Goal: Task Accomplishment & Management: Manage account settings

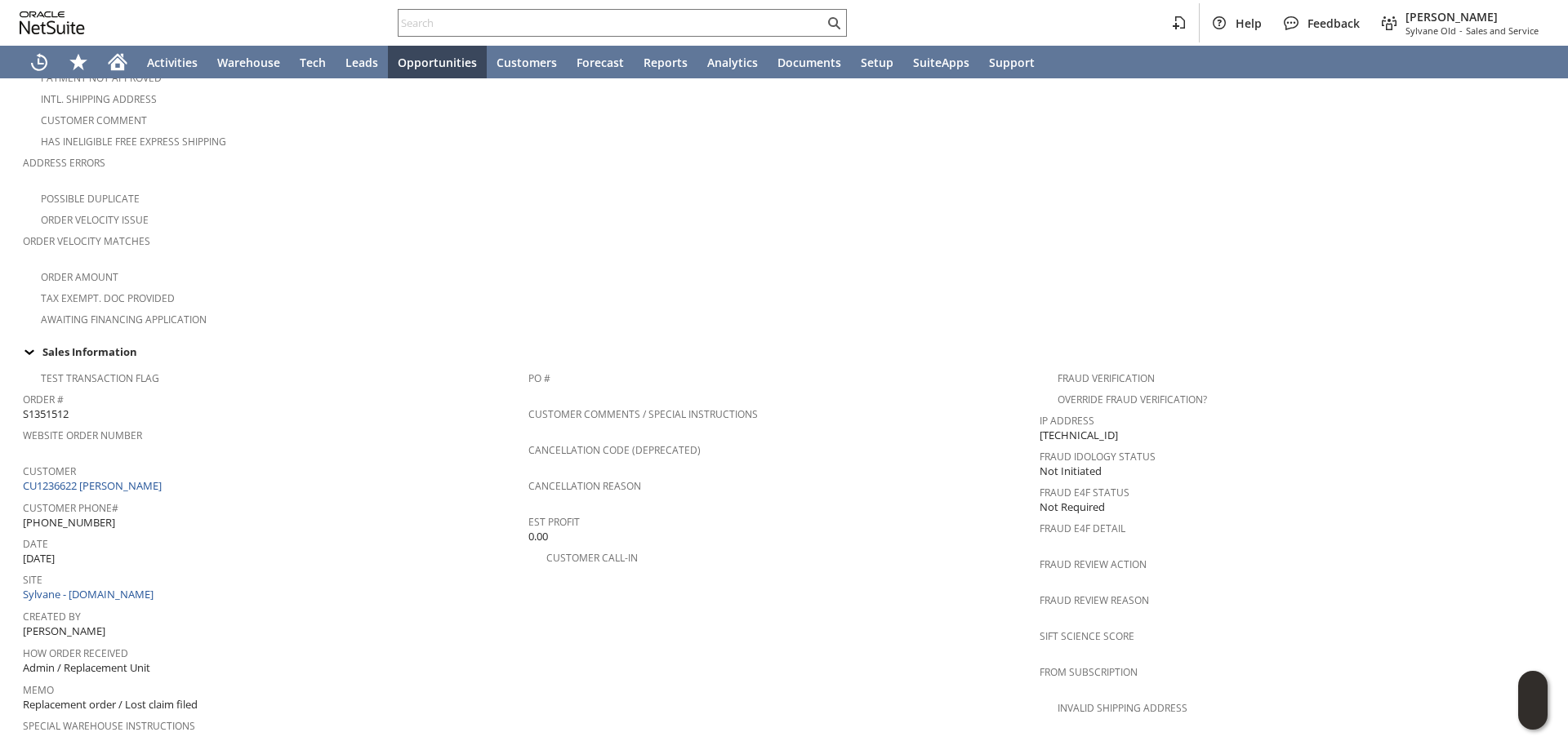
scroll to position [408, 0]
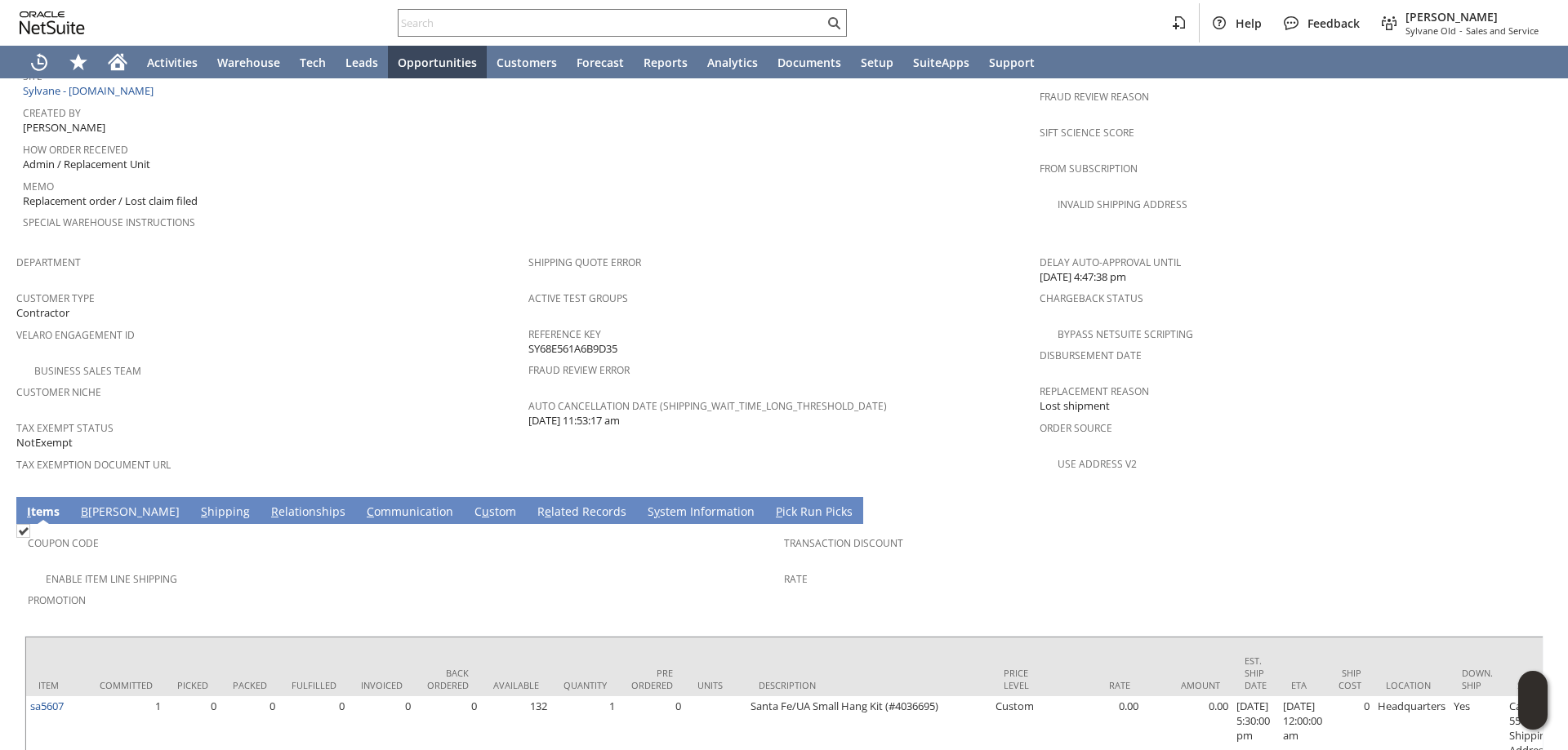
scroll to position [912, 0]
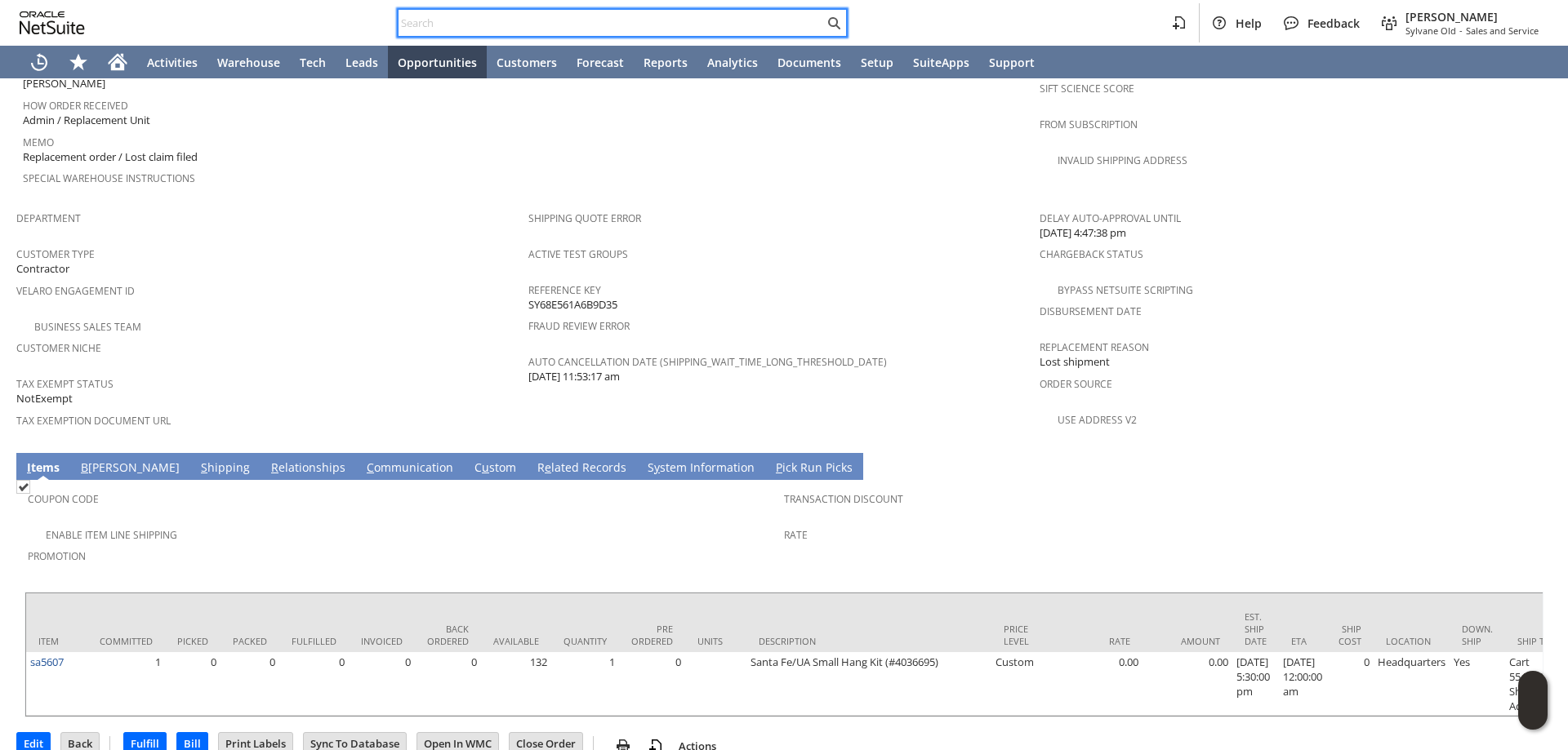
click at [740, 32] on input "text" at bounding box center [611, 22] width 425 height 19
paste input "SY681FDF66522BC"
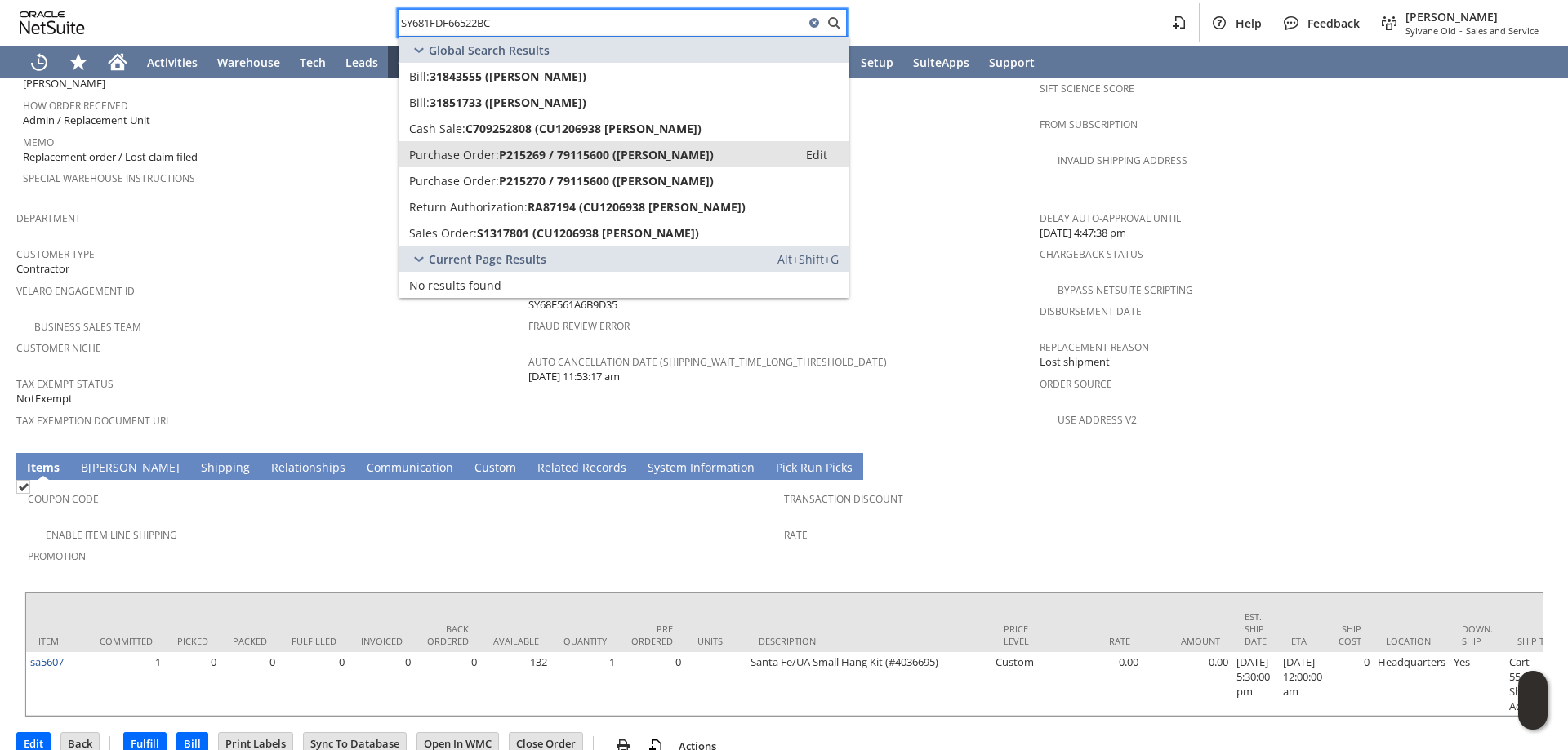
type input "SY681FDF66522BC"
click at [610, 152] on span "P215269 / 79115600 (Friedrich)" at bounding box center [605, 154] width 214 height 16
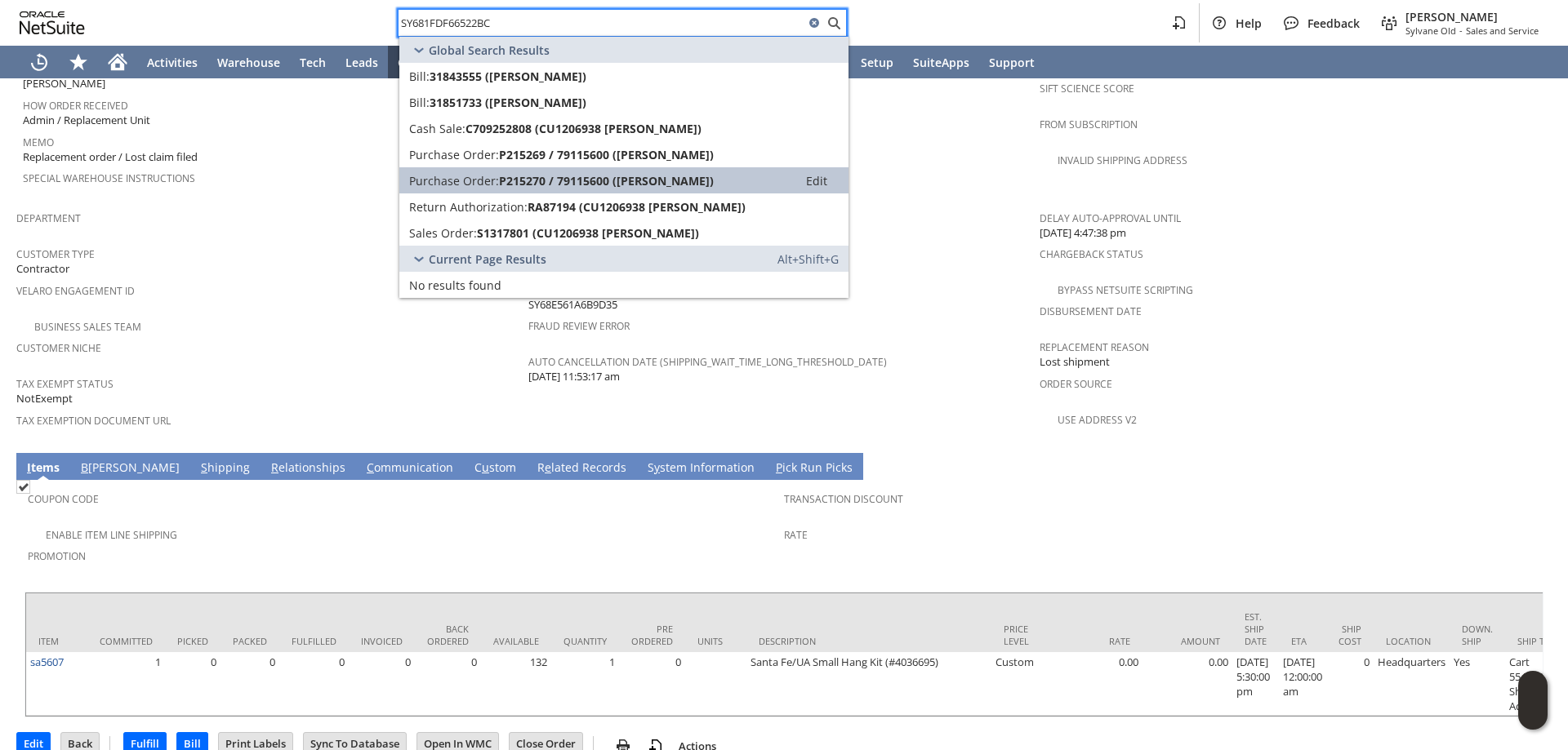
click at [604, 175] on span "P215270 / 79115600 (Friedrich)" at bounding box center [605, 180] width 214 height 16
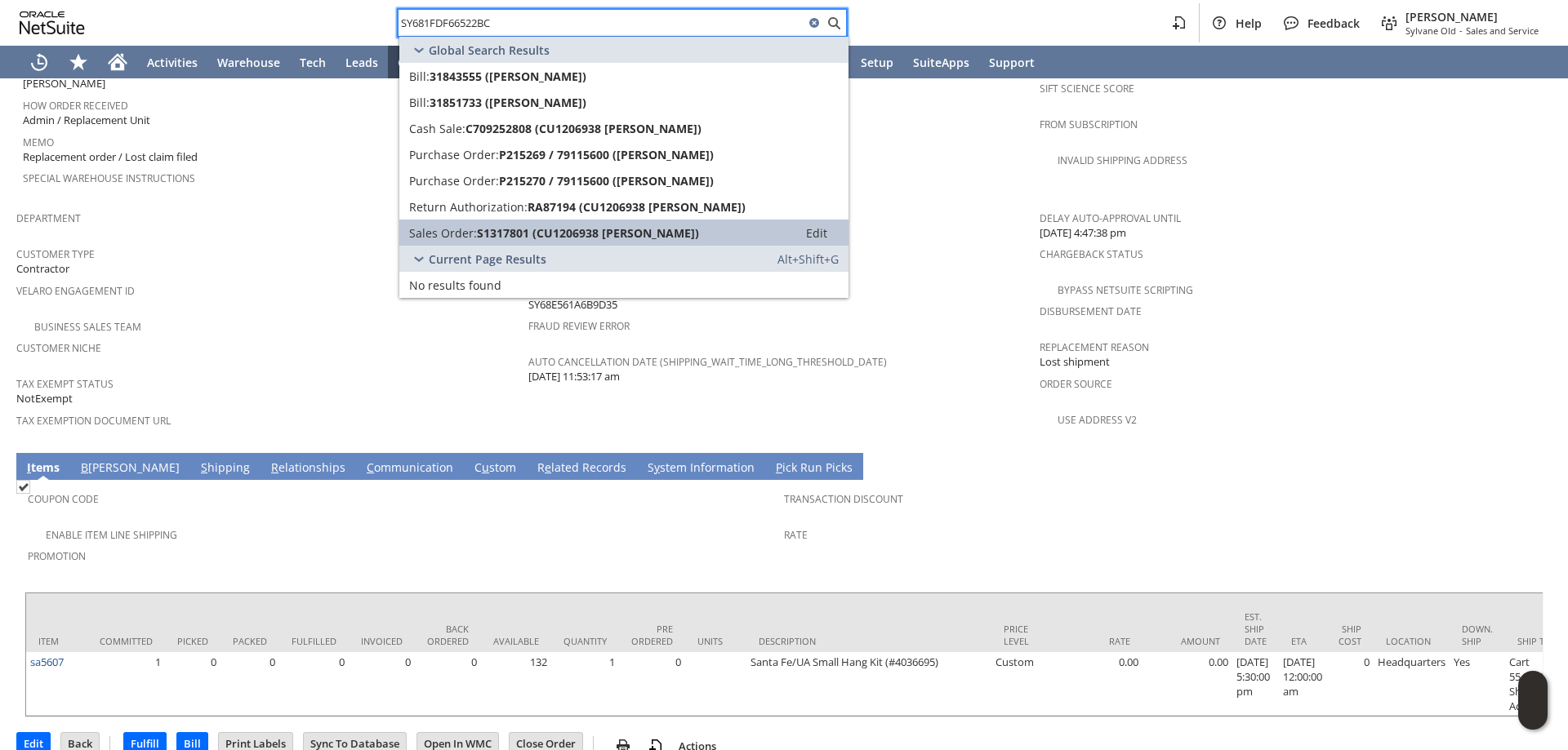
click at [564, 227] on span "S1317801 (CU1206938 Eric Ries)" at bounding box center [588, 233] width 222 height 16
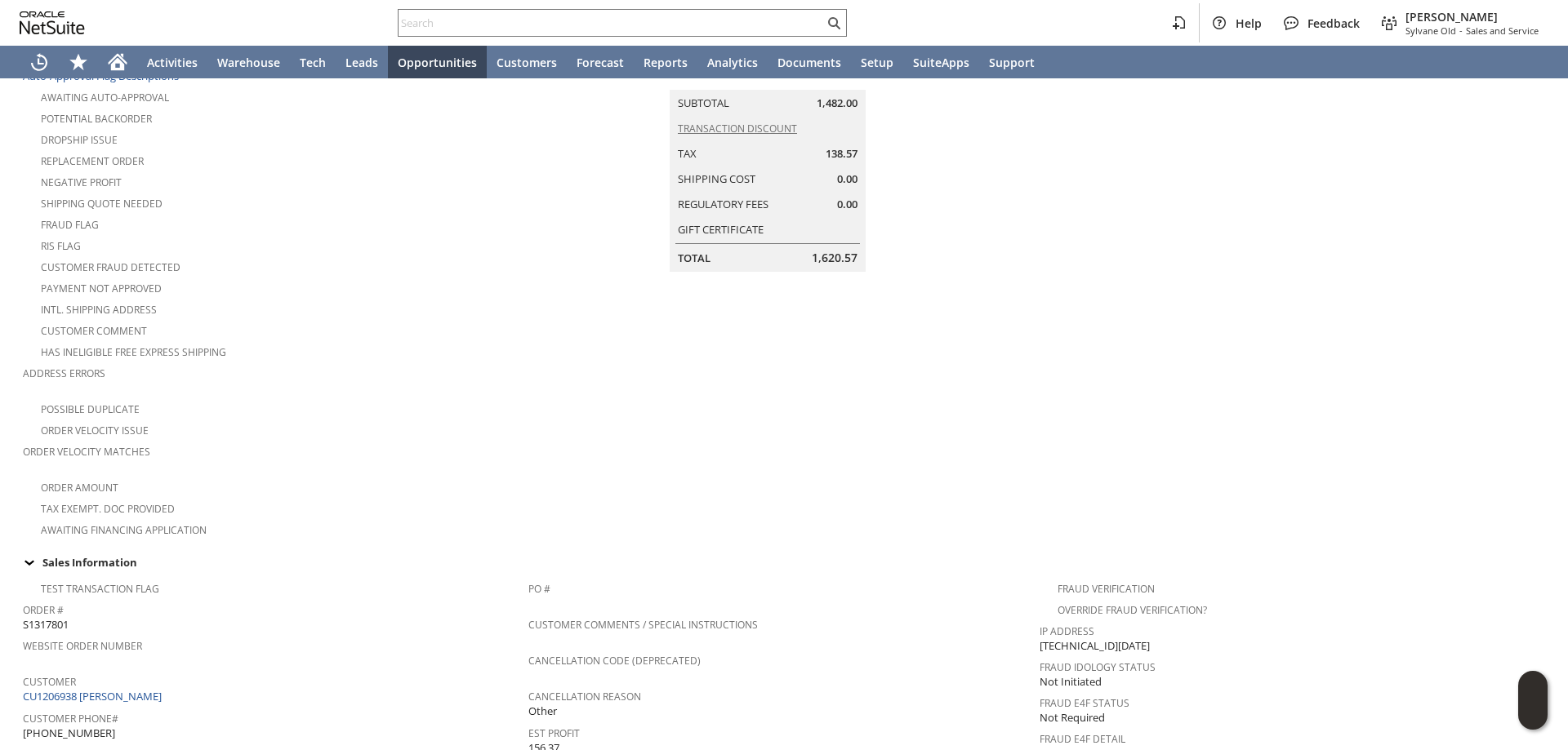
scroll to position [245, 0]
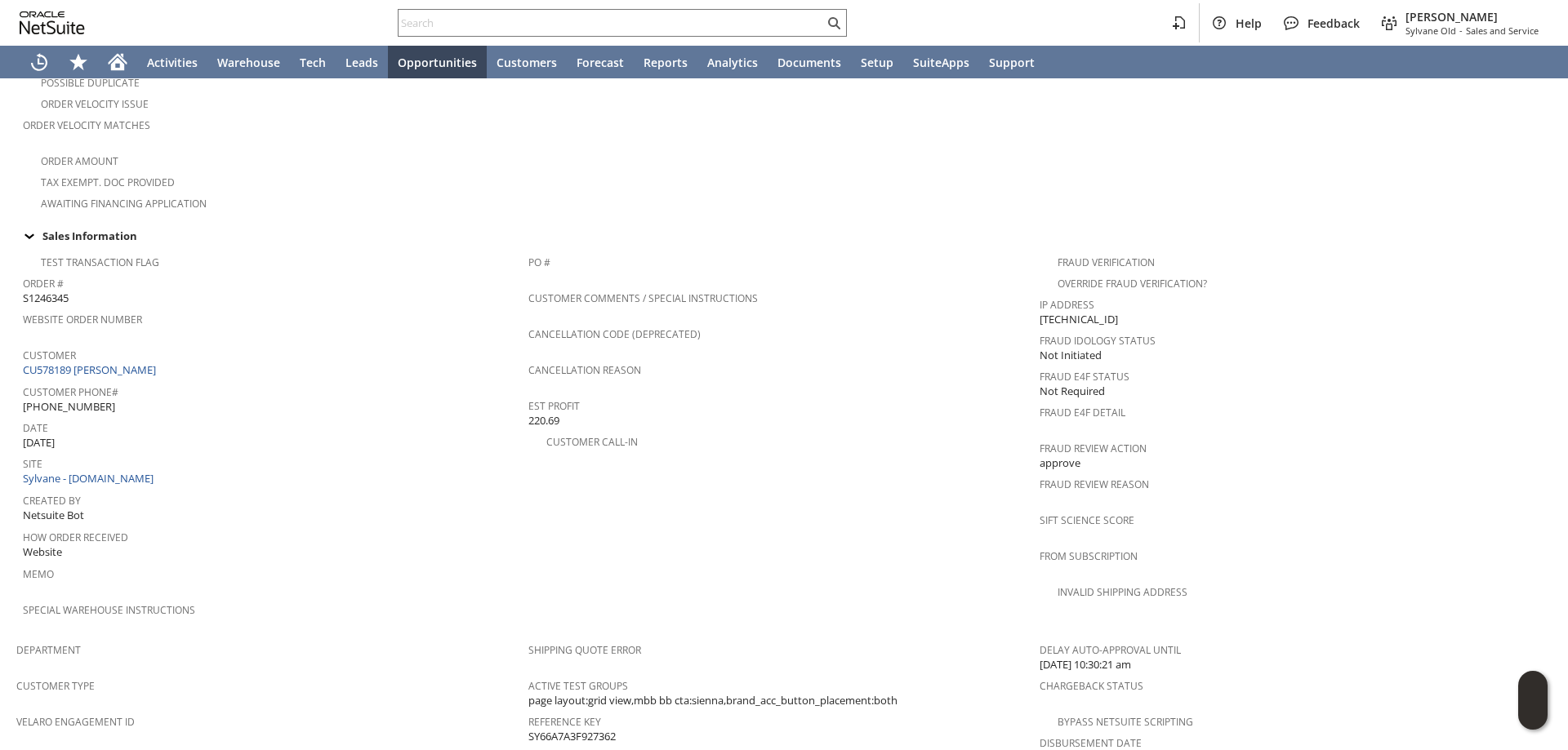
scroll to position [451, 0]
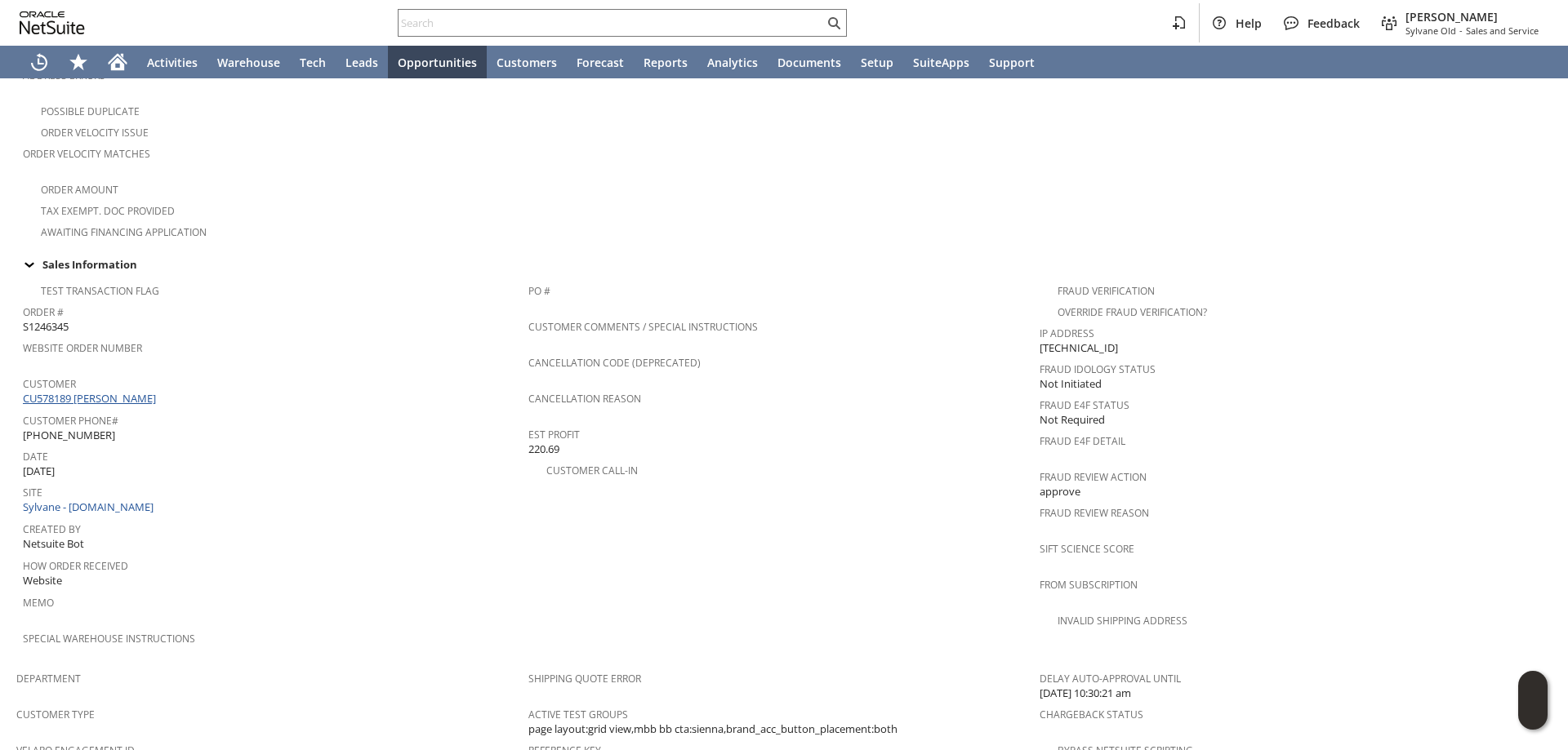
click at [127, 391] on link "CU578189 David G Futch" at bounding box center [92, 398] width 137 height 15
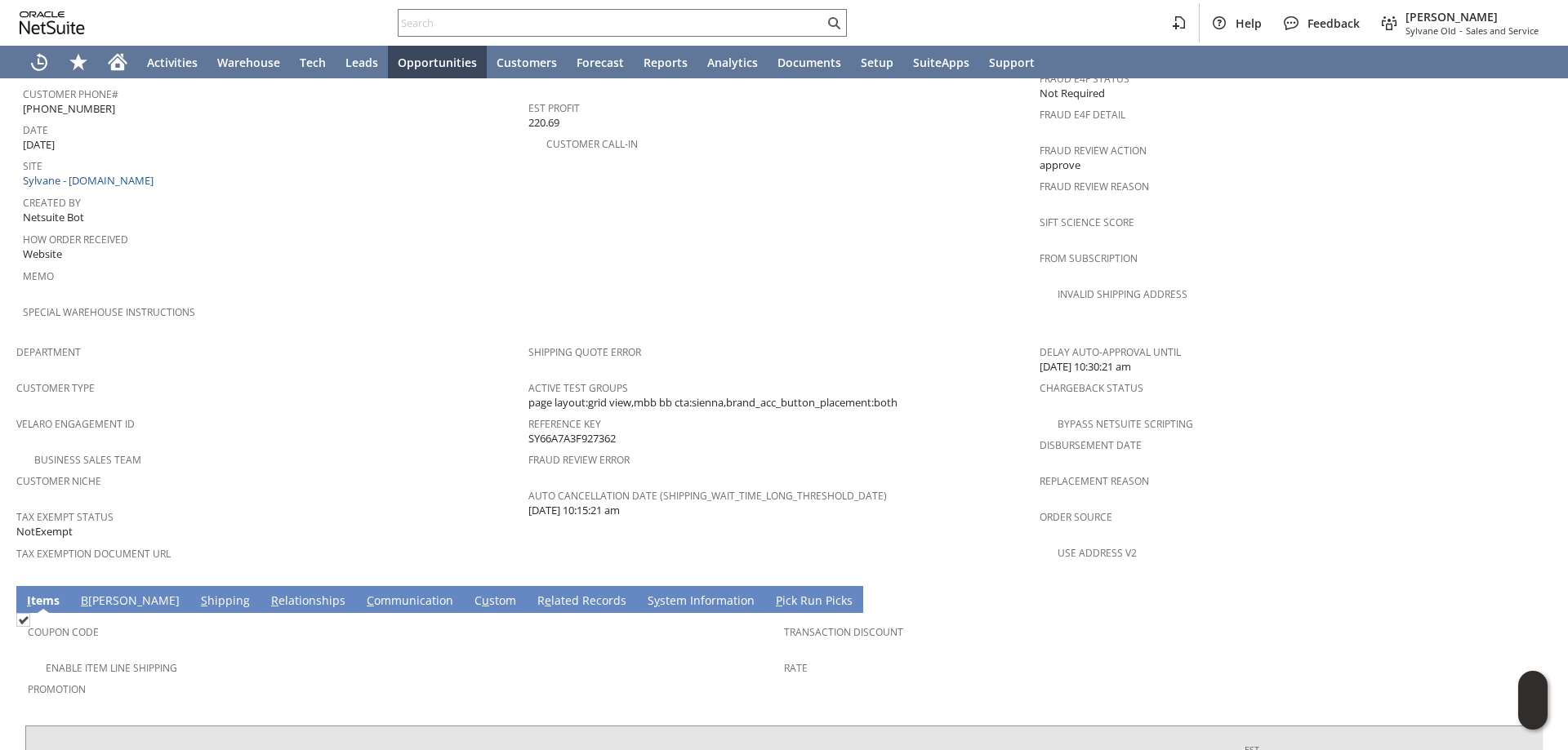
scroll to position [941, 0]
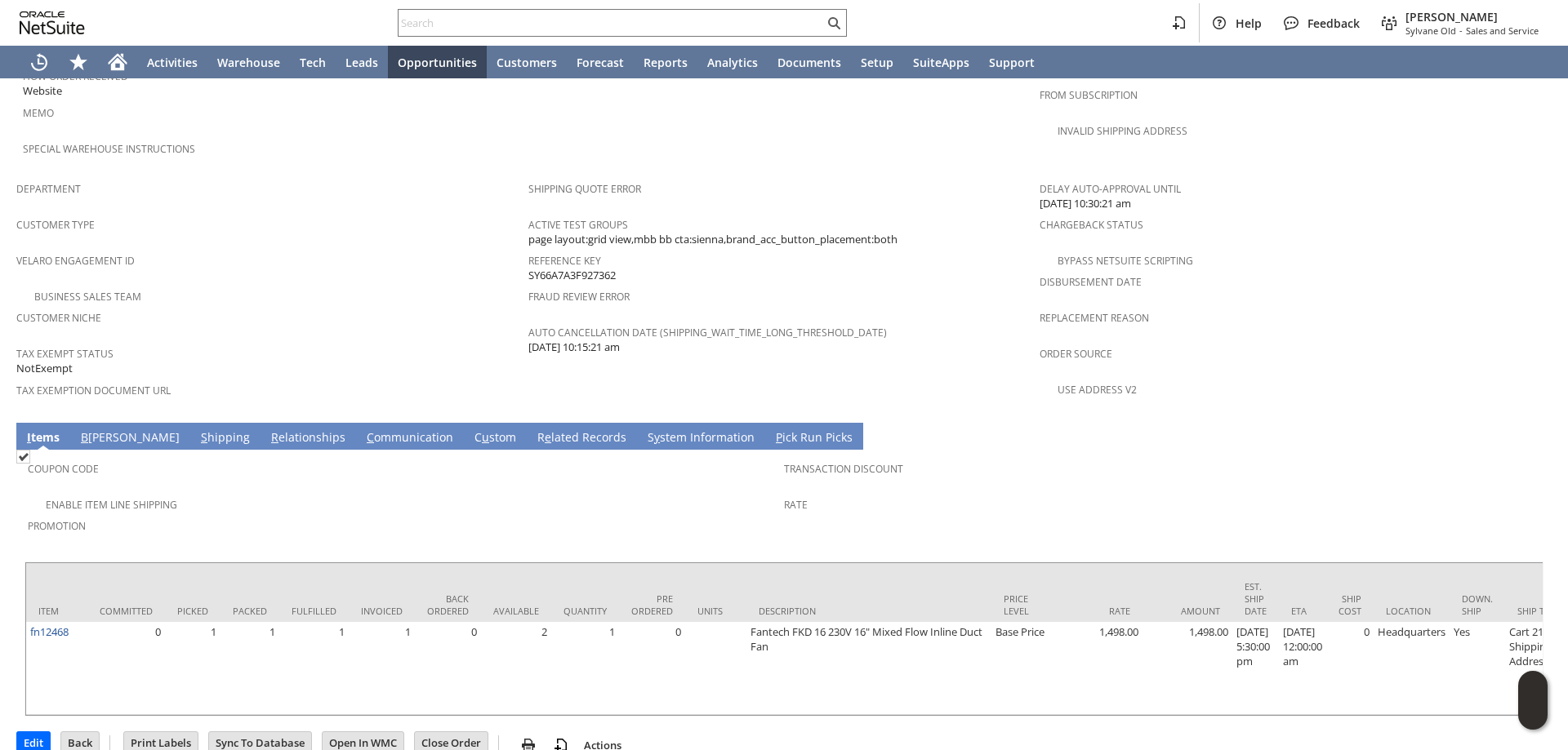
click at [363, 430] on link "C ommunication" at bounding box center [410, 438] width 95 height 18
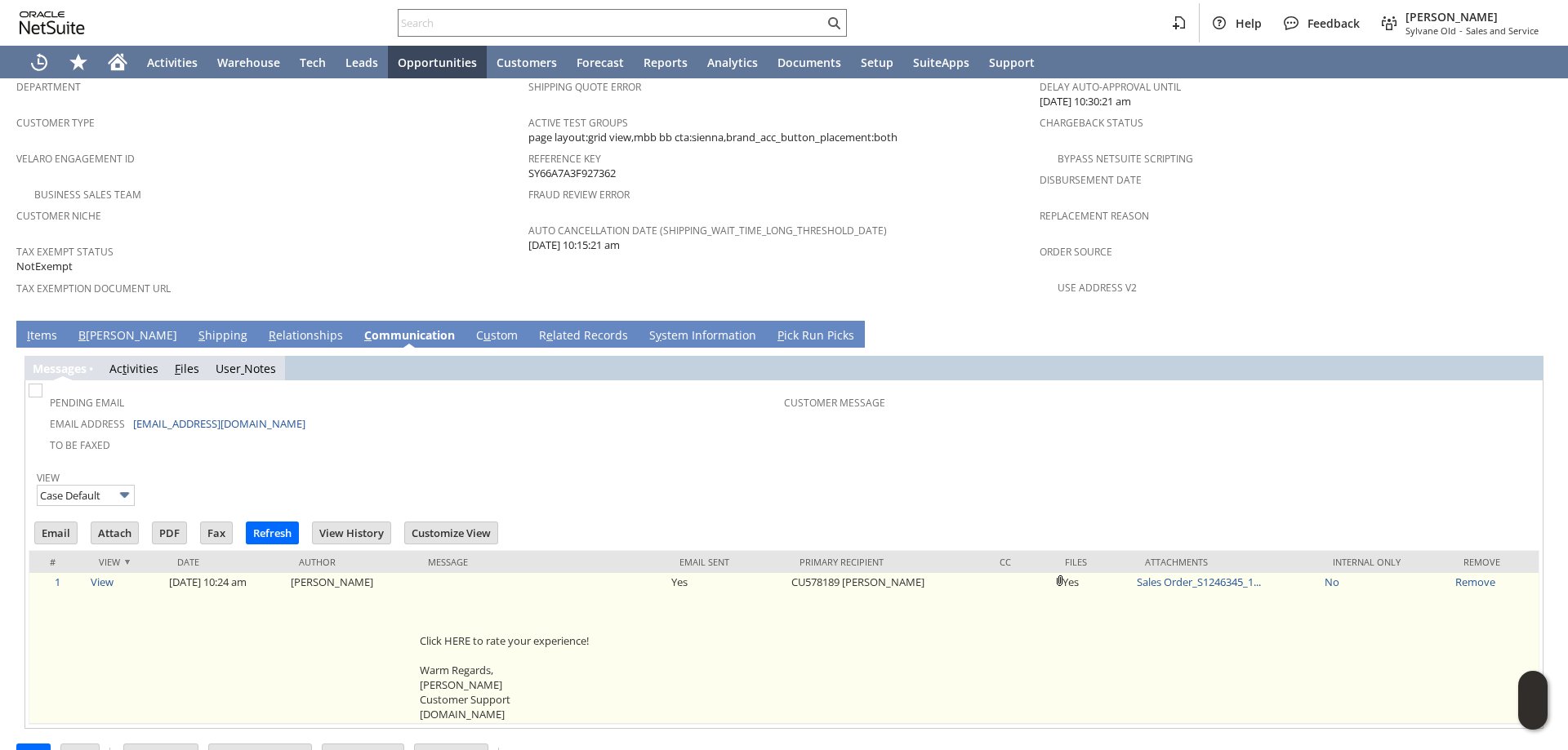
scroll to position [0, 0]
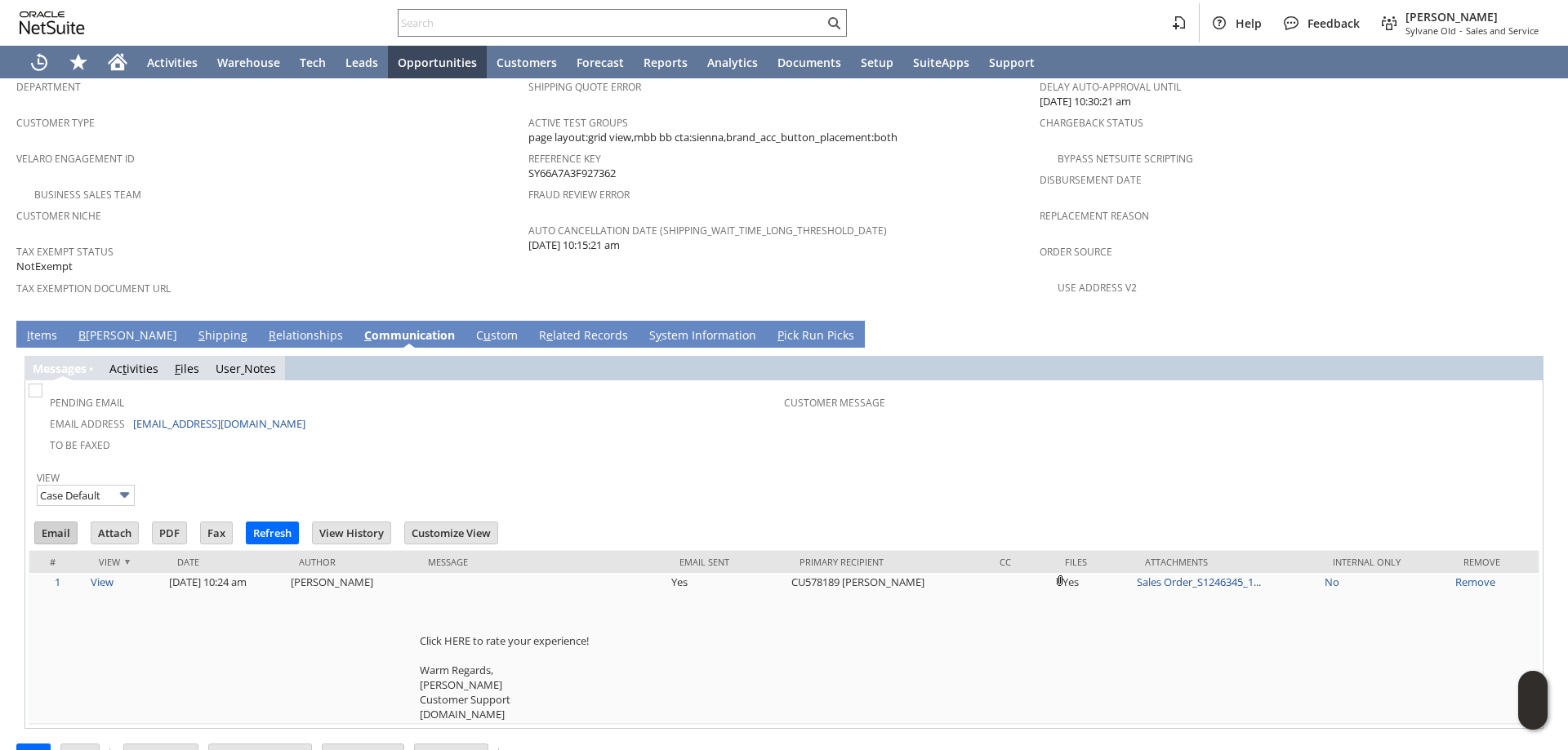
click at [43, 523] on input "Email" at bounding box center [56, 533] width 42 height 21
drag, startPoint x: 1299, startPoint y: 39, endPoint x: 1290, endPoint y: 73, distance: 35.2
click at [1290, 73] on div "Help Feedback Mark Neri Sylvane Old - Sales and Service Activities Warehouse Te…" at bounding box center [784, 39] width 1568 height 78
drag, startPoint x: 459, startPoint y: 414, endPoint x: 482, endPoint y: 407, distance: 24.0
click at [459, 433] on td "To Be Faxed" at bounding box center [408, 444] width 752 height 21
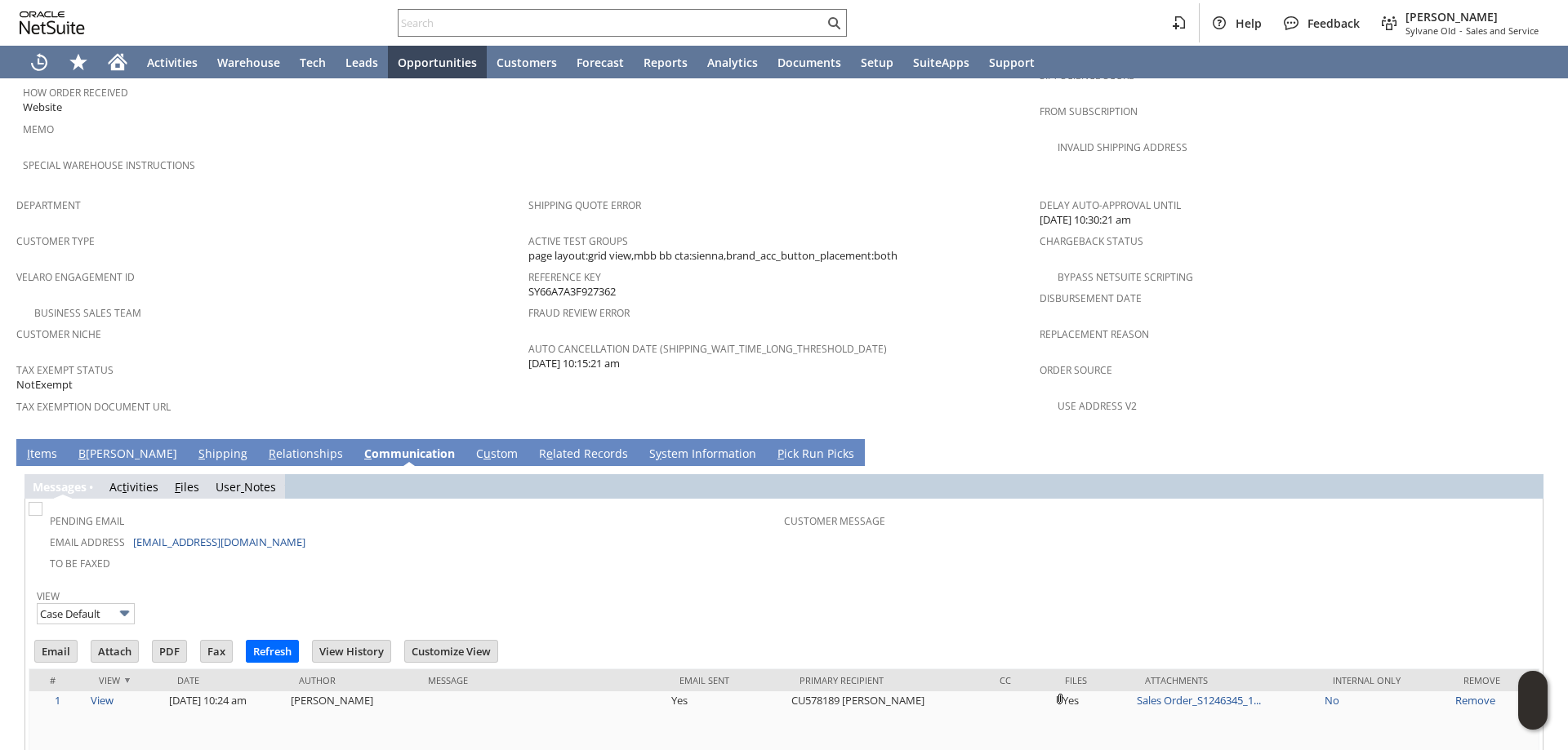
scroll to position [880, 0]
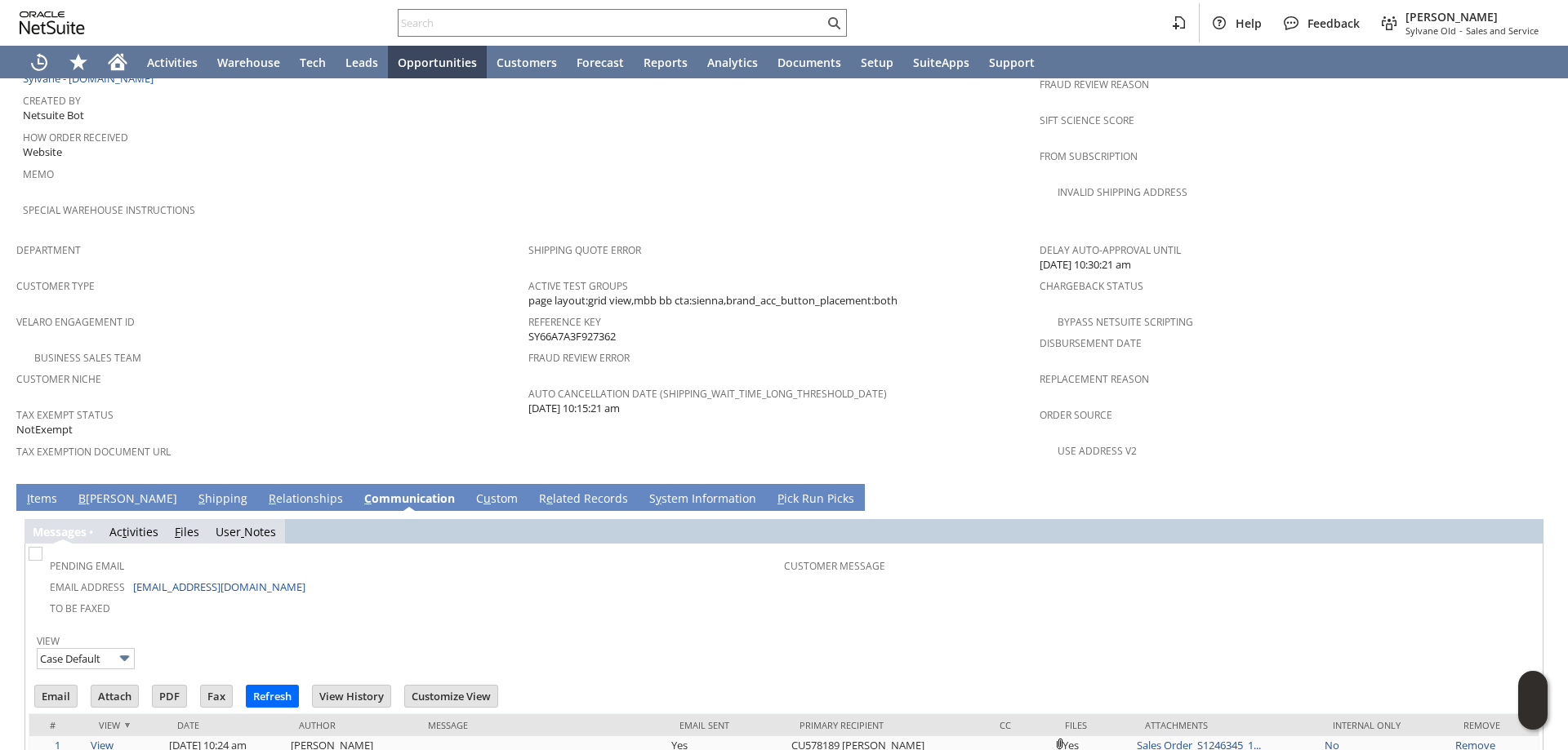
click at [37, 491] on link "I tems" at bounding box center [42, 499] width 38 height 18
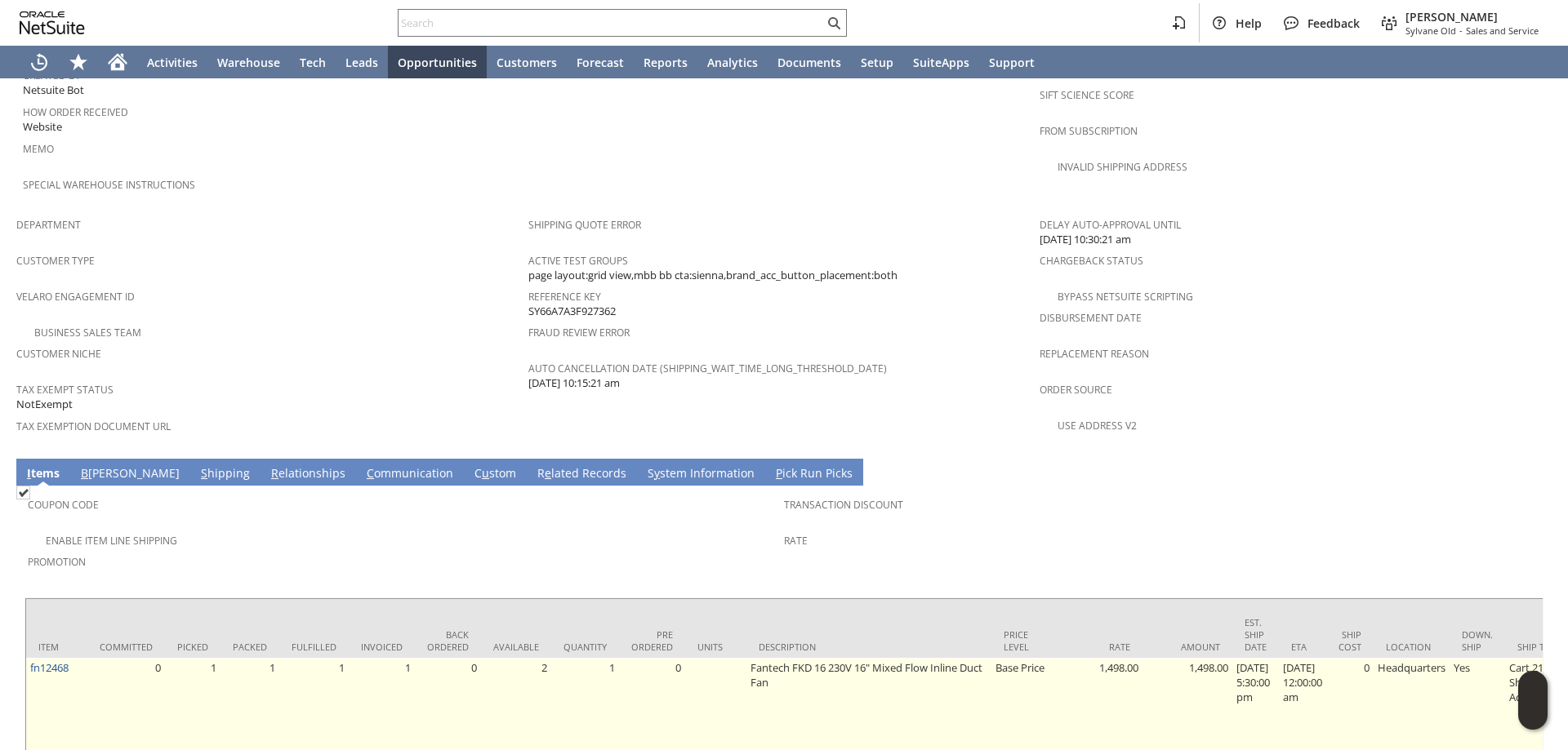
scroll to position [941, 0]
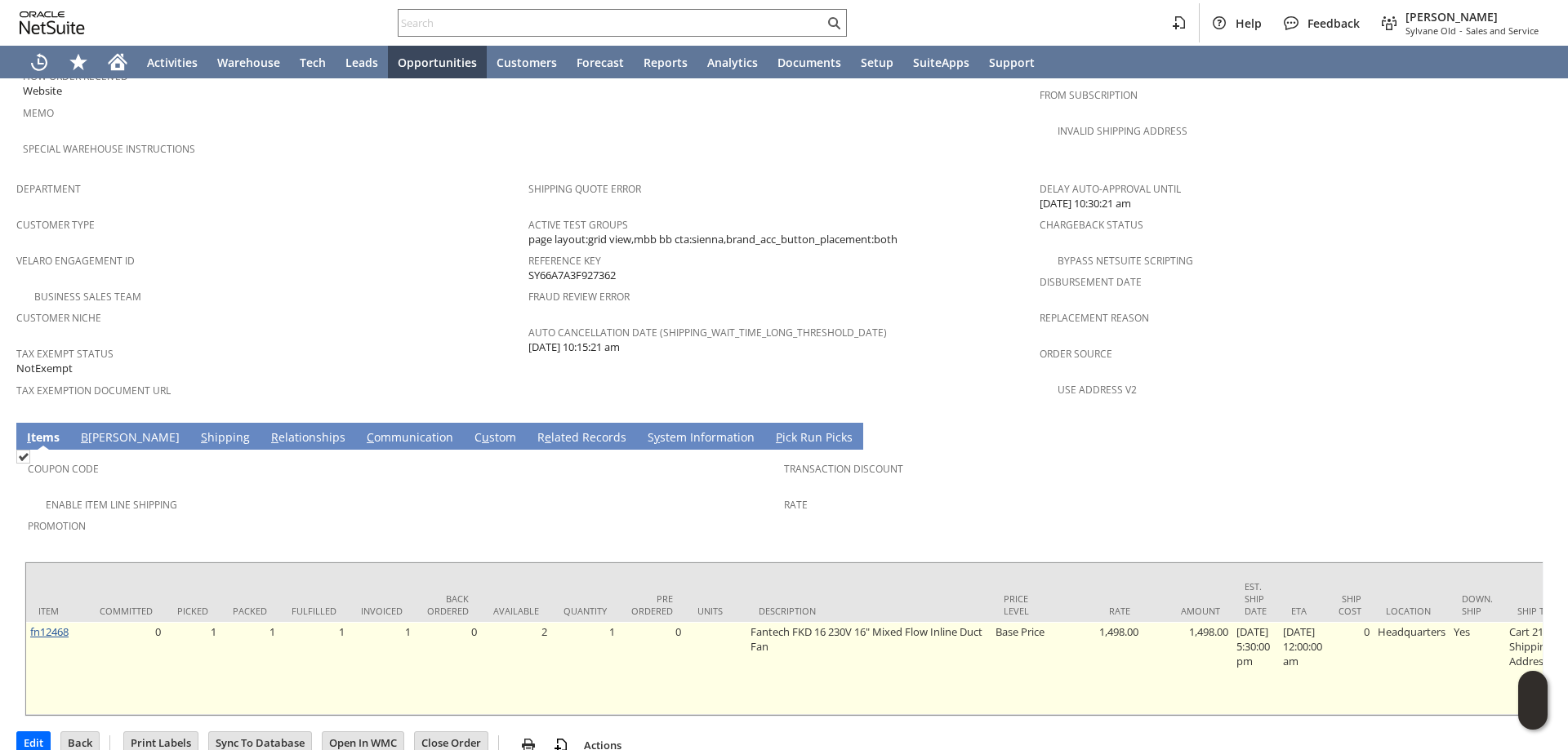
click at [54, 625] on link "fn12468" at bounding box center [49, 632] width 38 height 15
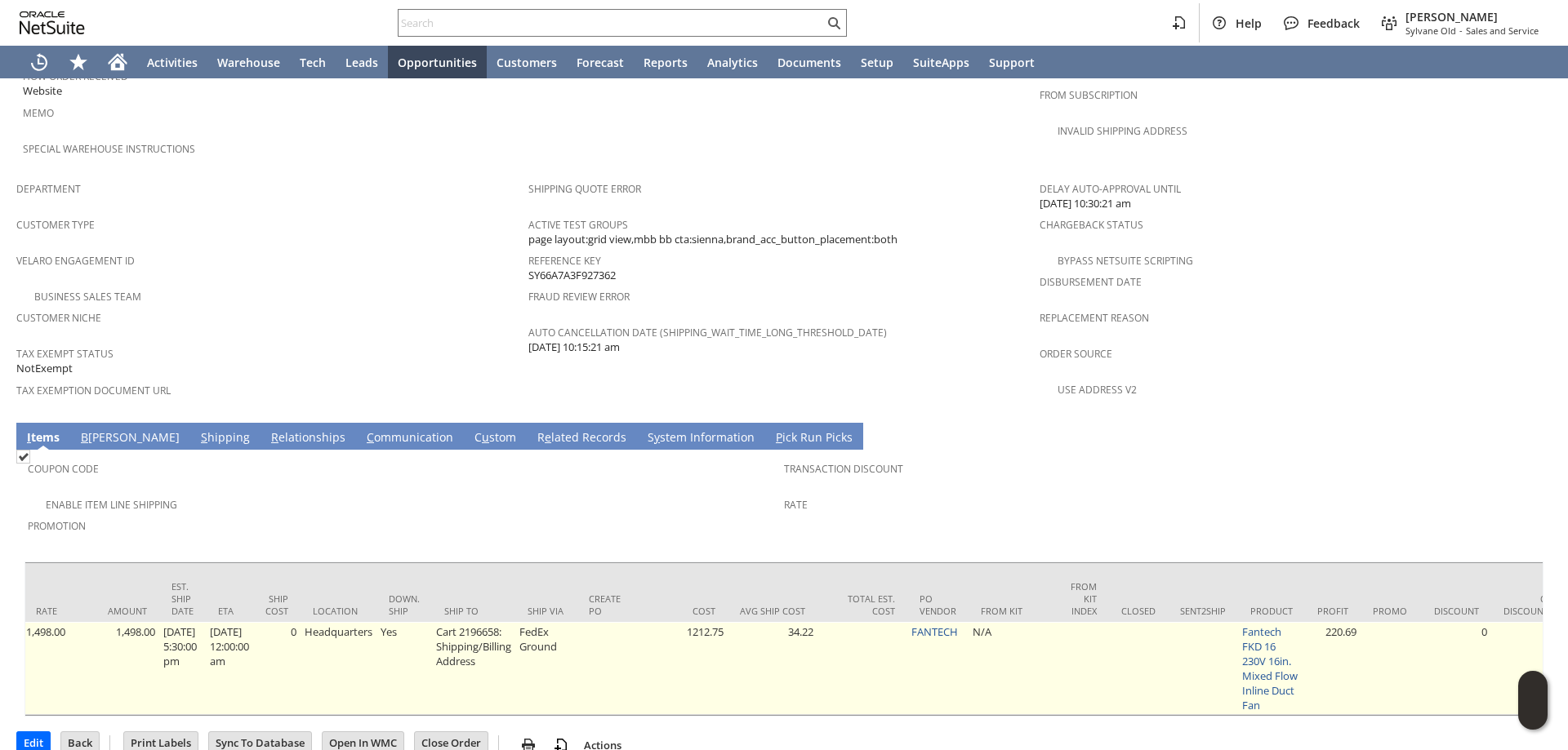
scroll to position [0, 1070]
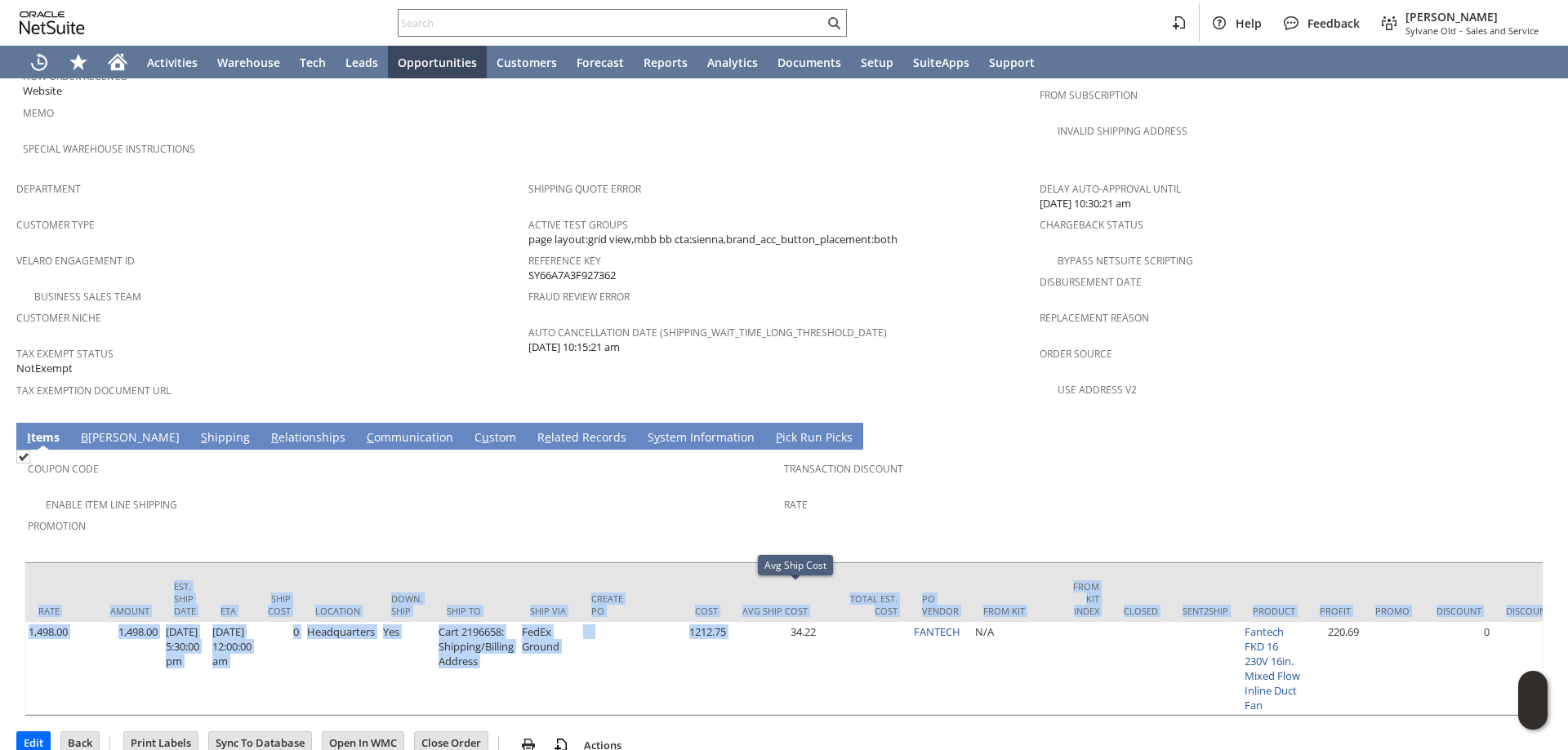
drag, startPoint x: 764, startPoint y: 676, endPoint x: 555, endPoint y: 680, distance: 209.0
click at [555, 680] on div "Item Committed Picked Packed Fulfilled Invoiced Back Ordered Available Quantity…" at bounding box center [784, 639] width 1519 height 155
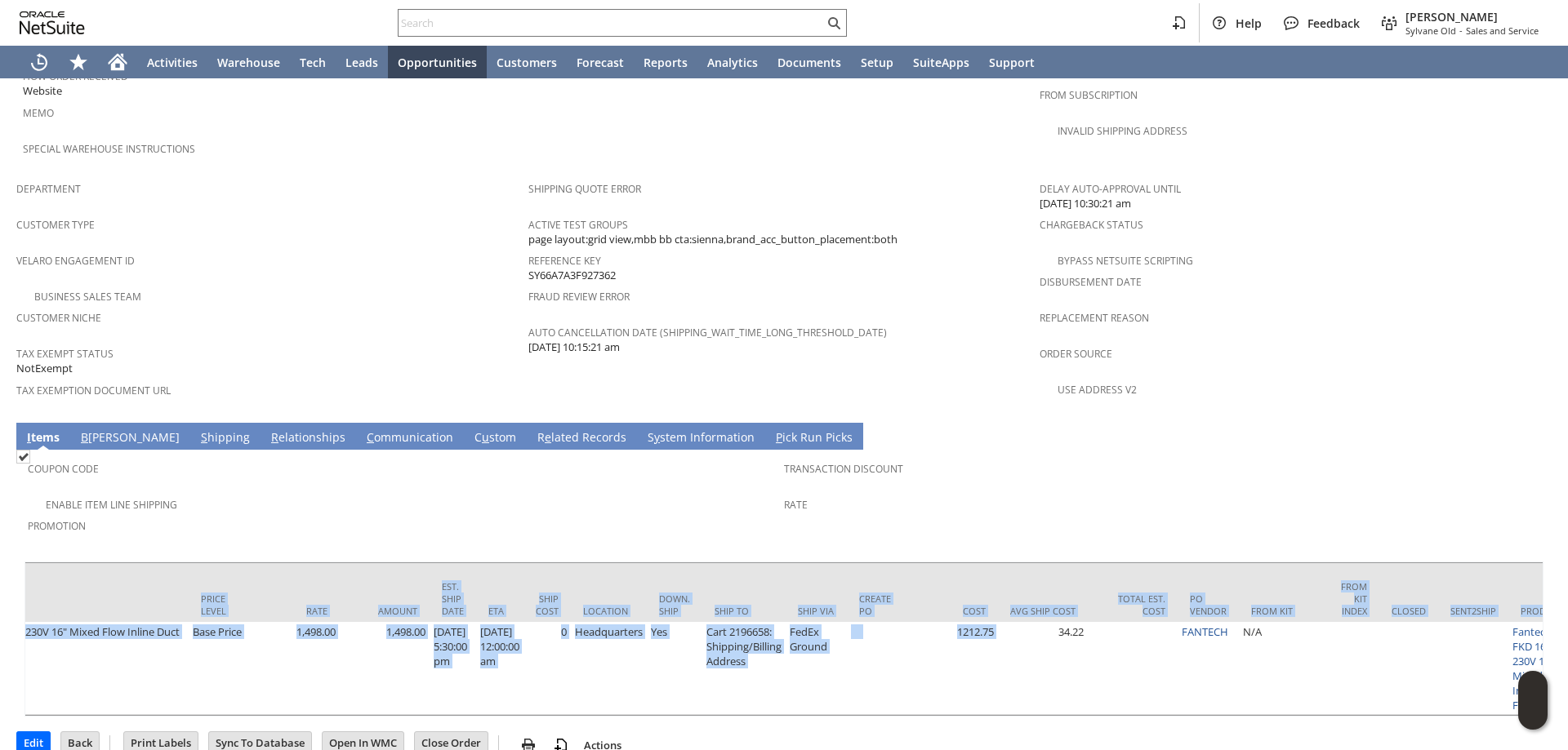
scroll to position [0, 797]
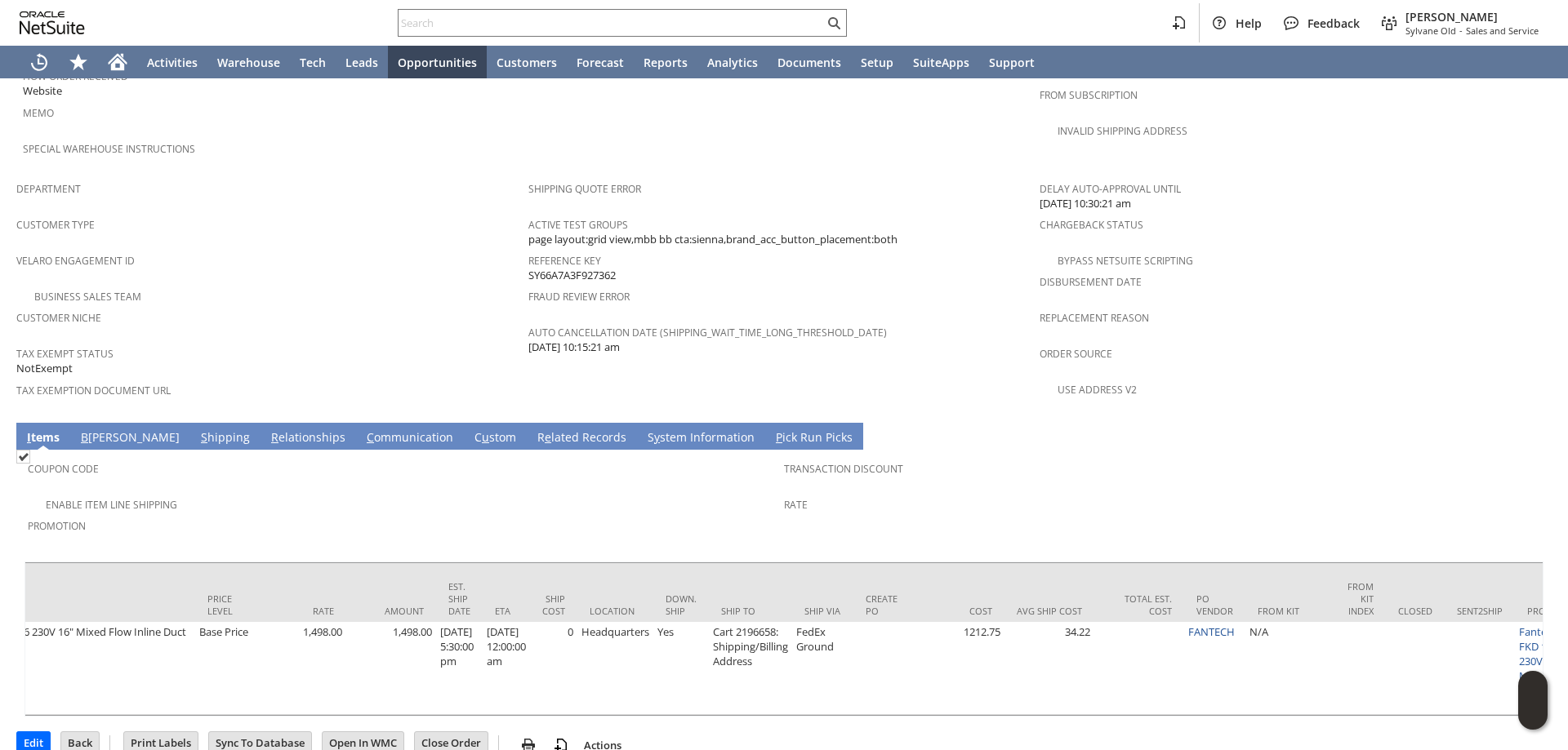
click at [640, 493] on div "Enable Item Line Shipping" at bounding box center [406, 502] width 756 height 19
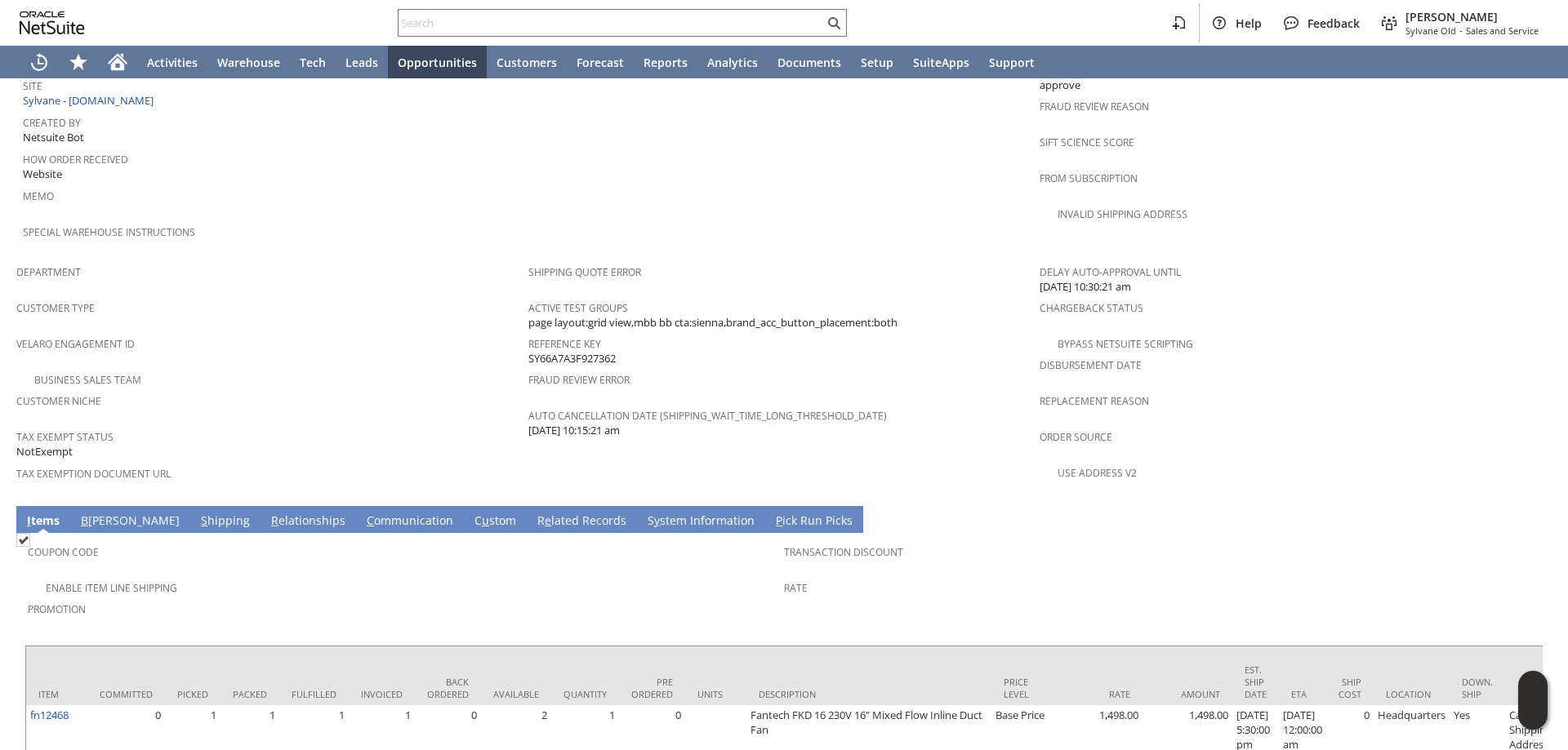
scroll to position [899, 0]
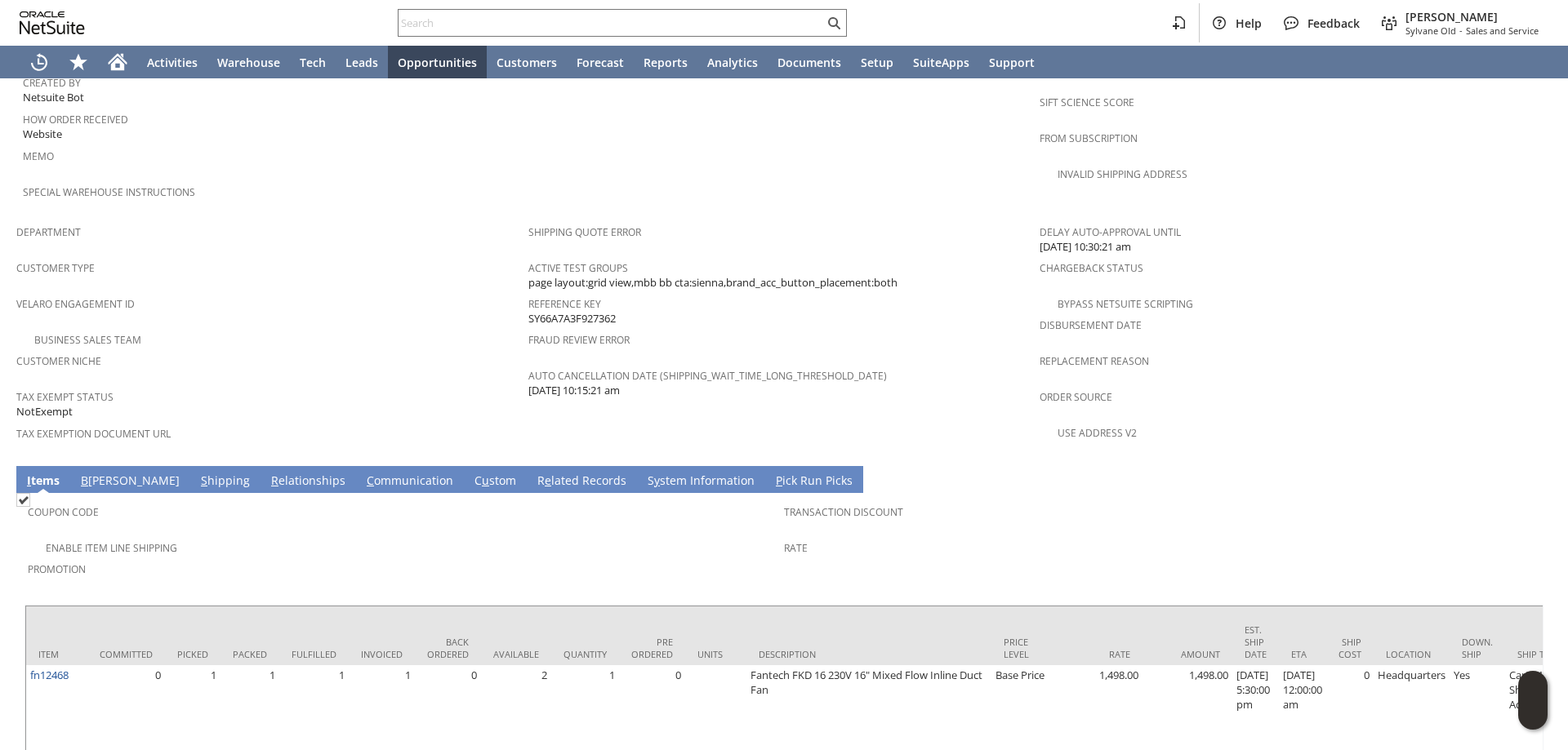
click at [363, 472] on link "C ommunication" at bounding box center [410, 481] width 95 height 18
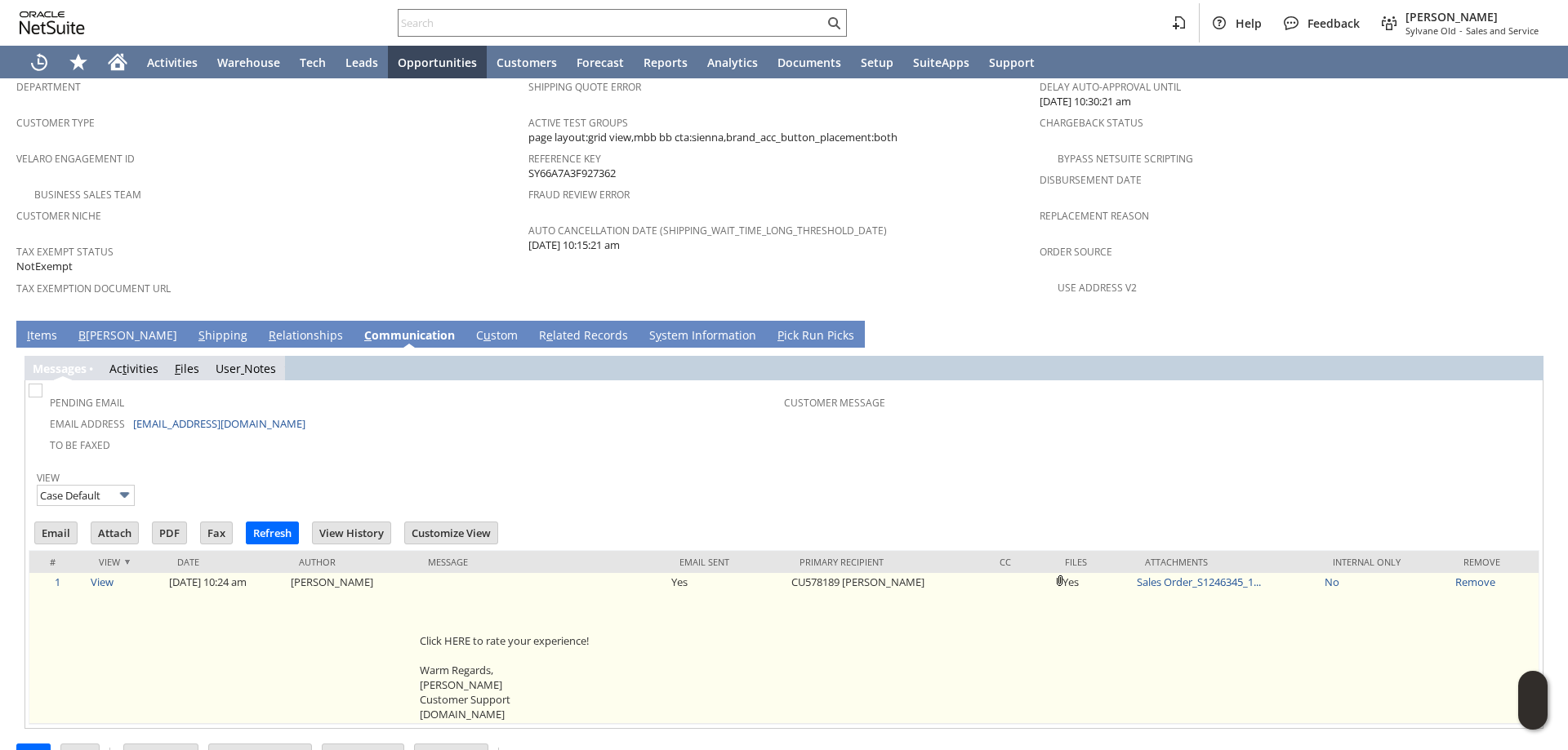
scroll to position [0, 0]
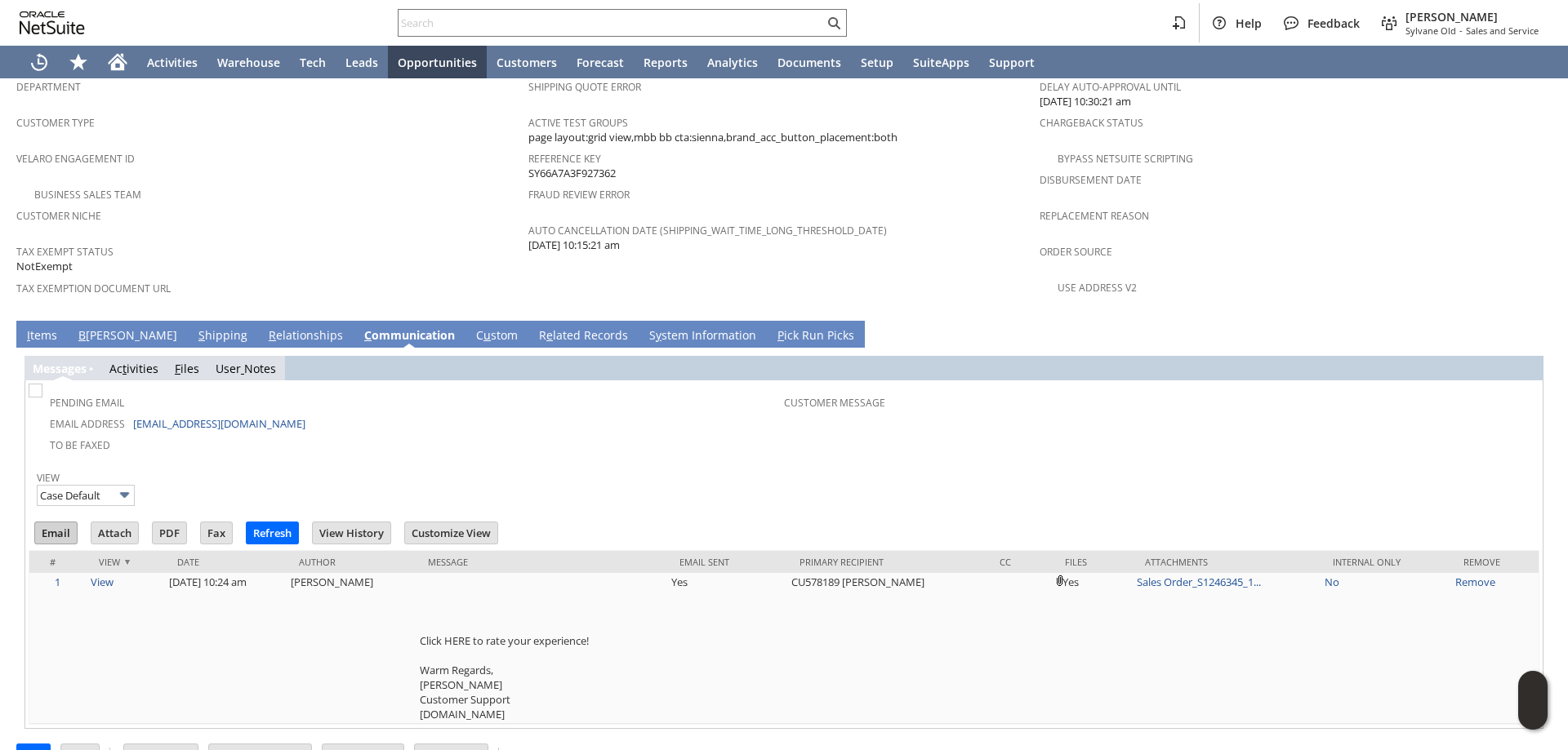
click at [43, 523] on input "Email" at bounding box center [56, 533] width 42 height 21
click at [58, 321] on td "I tems" at bounding box center [42, 334] width 51 height 27
click at [31, 328] on link "I tems" at bounding box center [42, 336] width 38 height 18
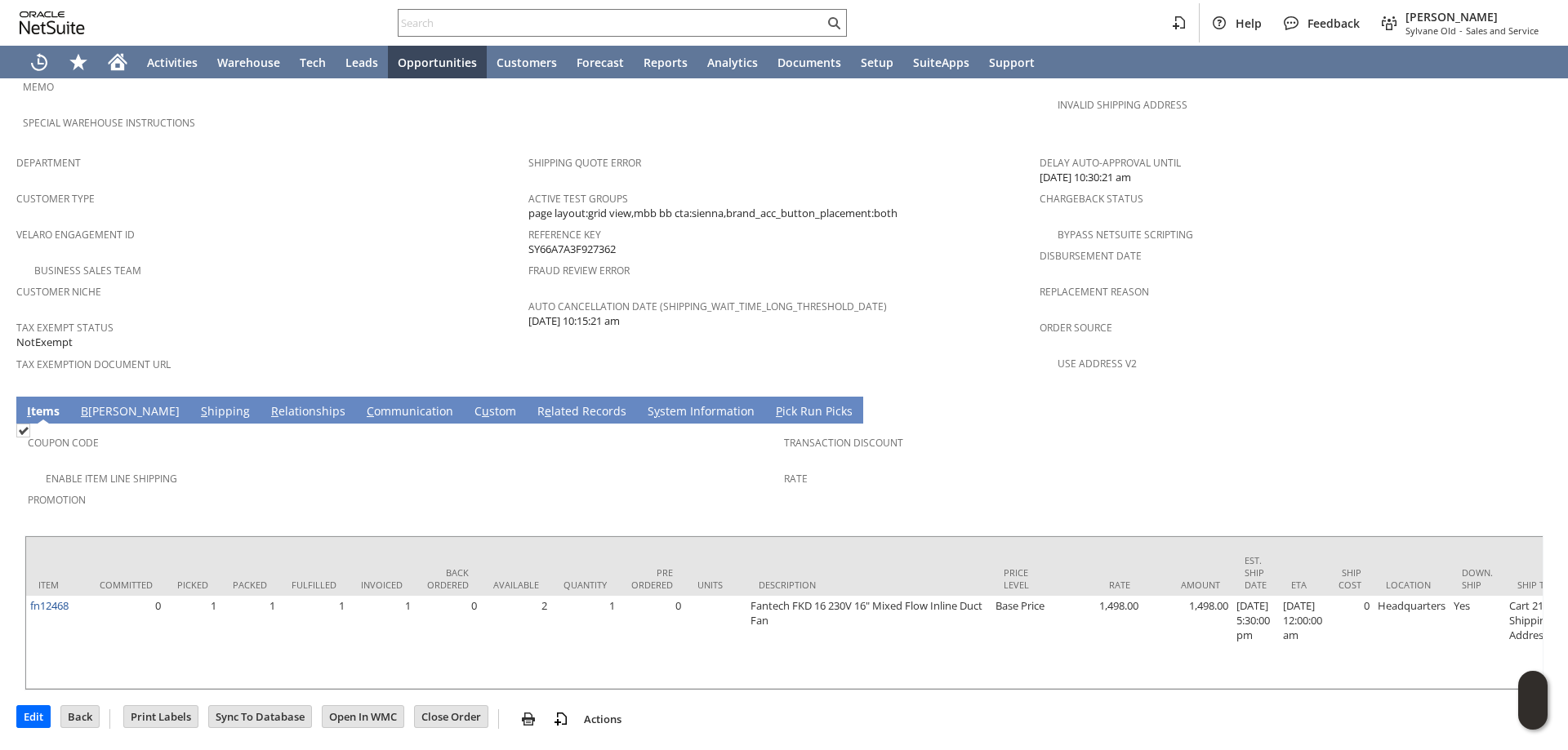
scroll to position [941, 0]
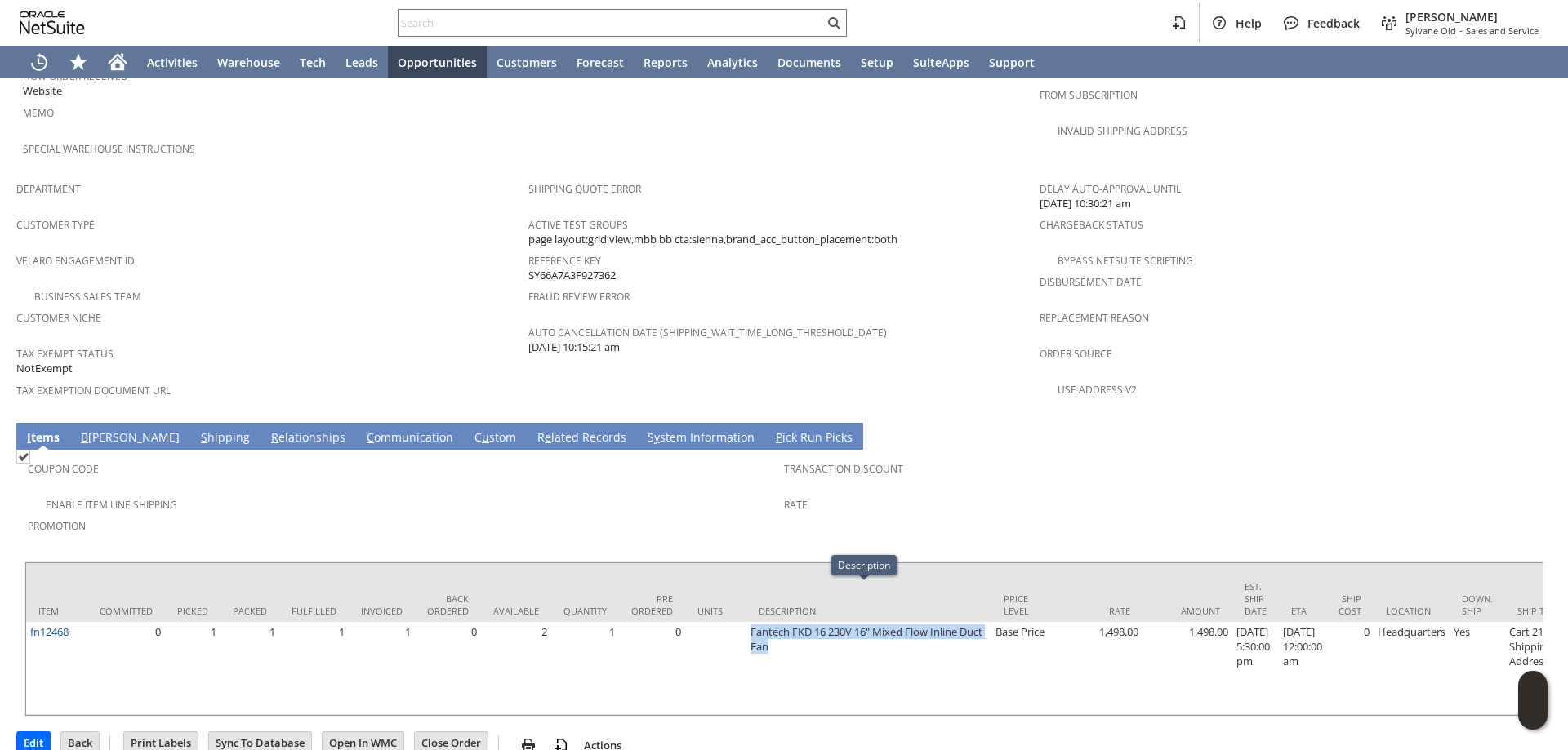
drag, startPoint x: 749, startPoint y: 593, endPoint x: 849, endPoint y: 688, distance: 137.9
click at [794, 622] on td "Fantech FKD 16 230V 16" Mixed Flow Inline Duct Fan" at bounding box center [869, 668] width 245 height 93
copy td "Fantech FKD 16 230V 16" Mixed Flow Inline Duct Fan"
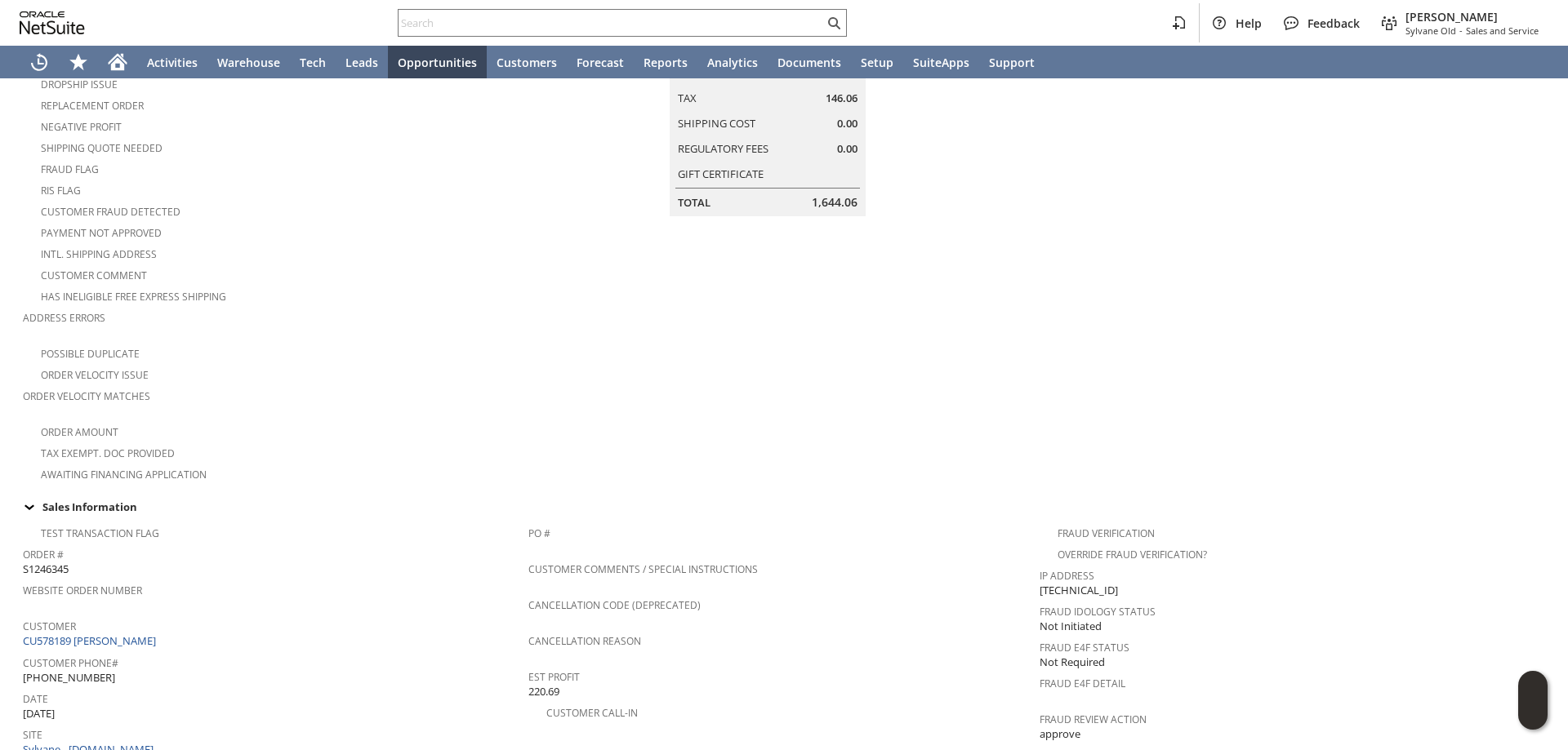
scroll to position [207, 0]
click at [395, 224] on div "Payment not approved" at bounding box center [276, 233] width 505 height 19
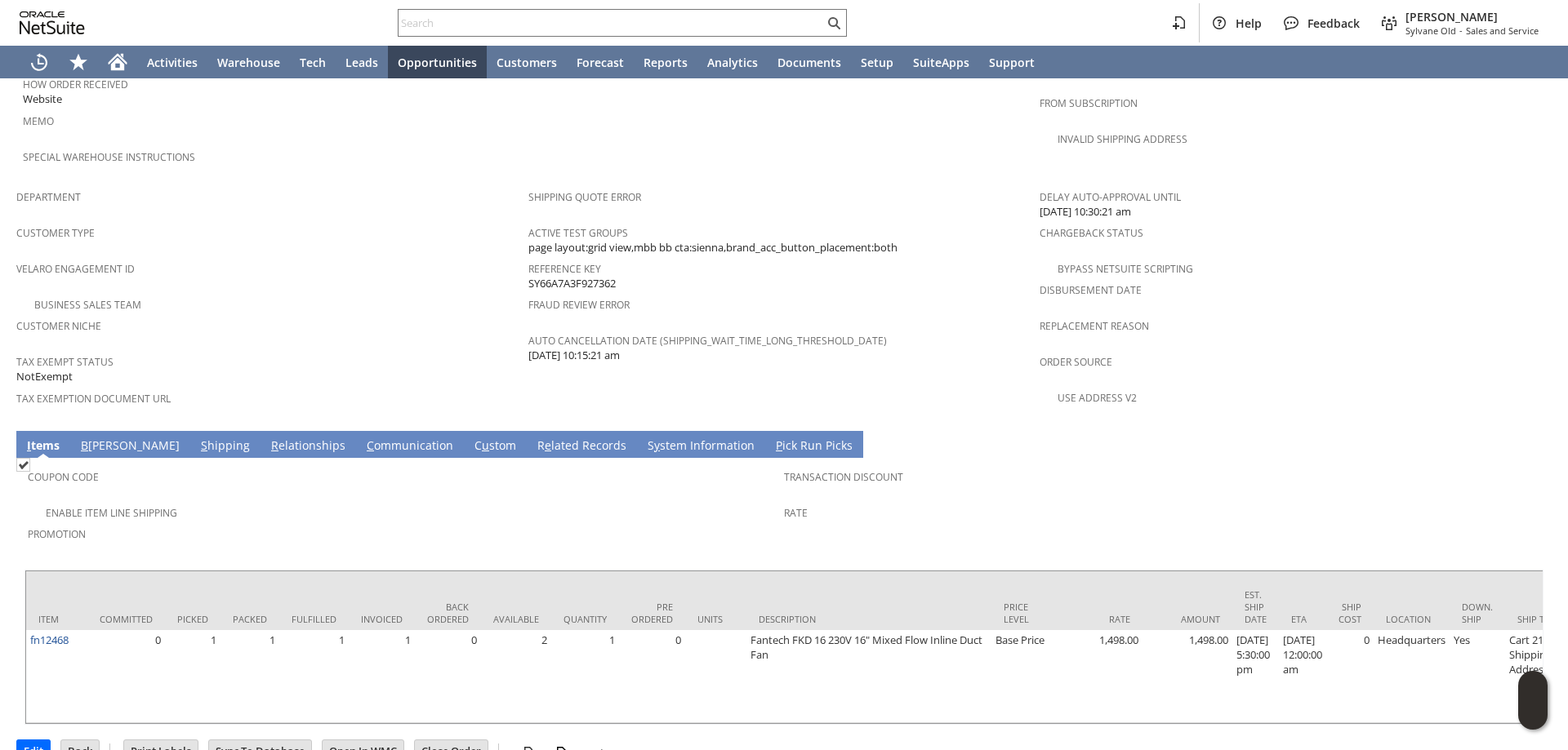
scroll to position [941, 0]
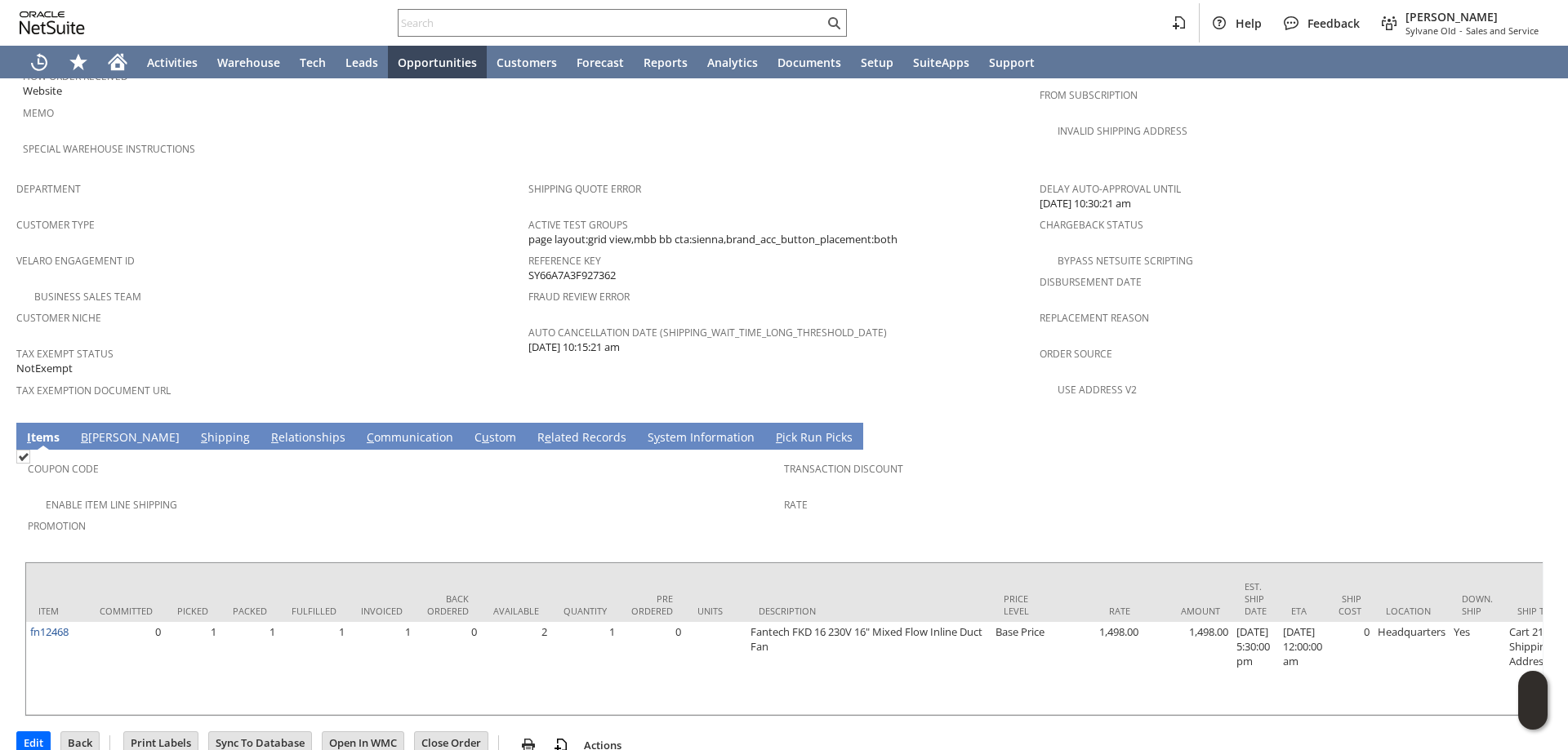
click at [356, 423] on td "C ommunication" at bounding box center [409, 436] width 108 height 27
click at [363, 430] on link "C ommunication" at bounding box center [410, 438] width 95 height 18
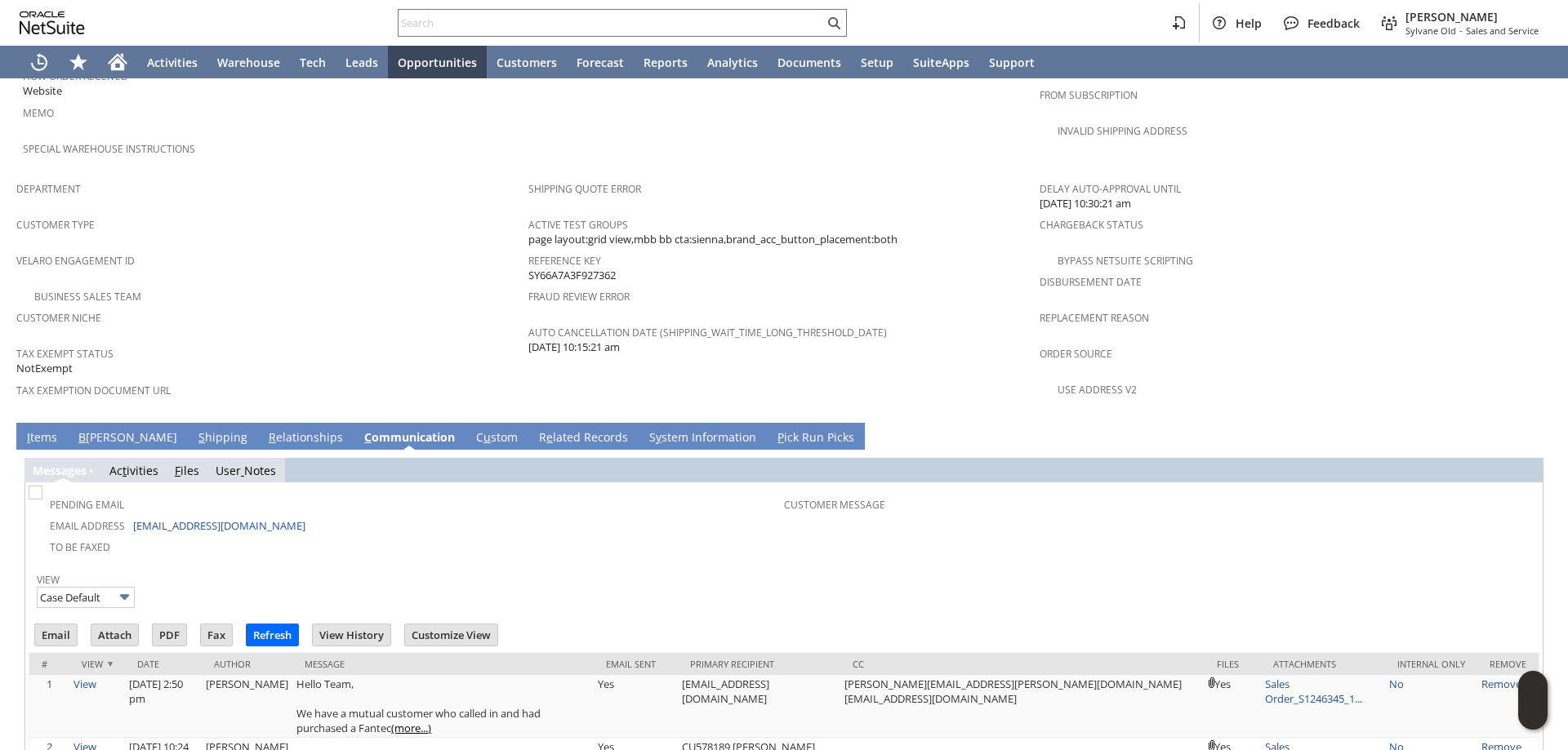
scroll to position [0, 0]
